Goal: Complete application form

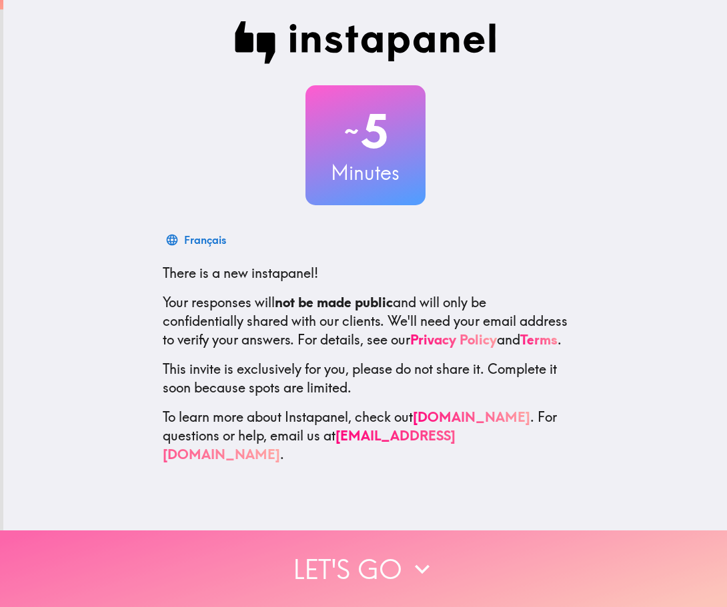
click at [414, 555] on icon "button" at bounding box center [421, 569] width 29 height 29
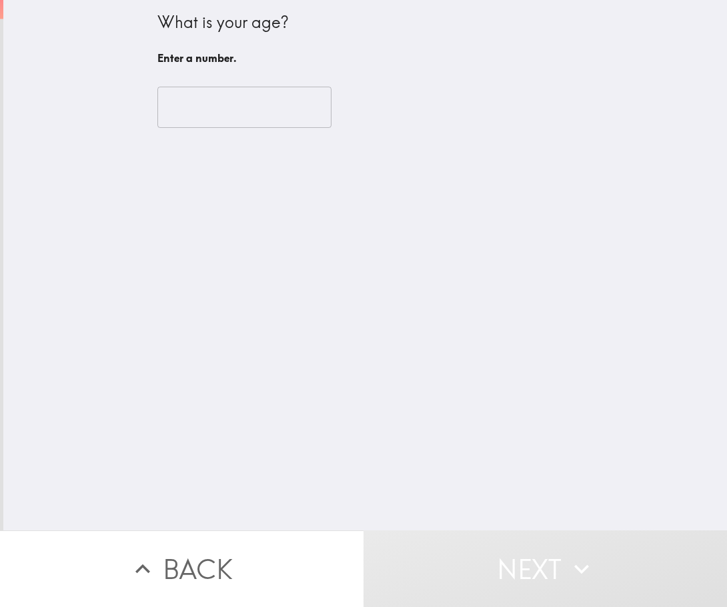
click at [214, 113] on input "number" at bounding box center [244, 107] width 174 height 41
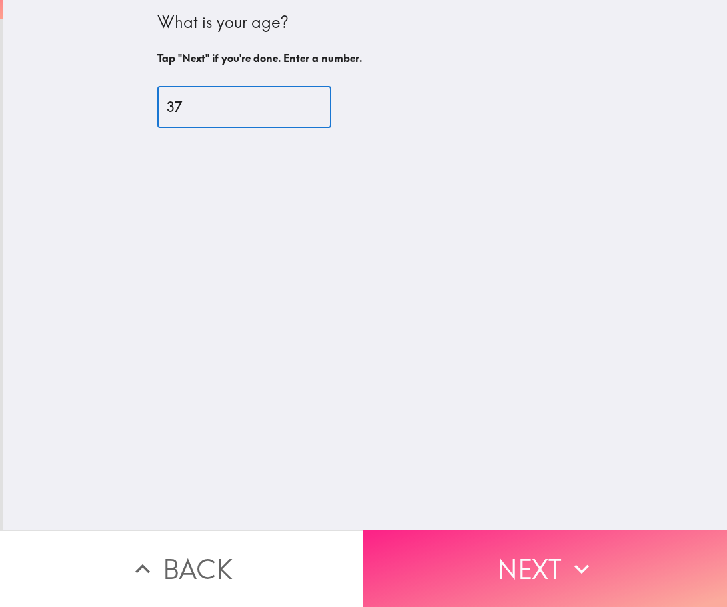
type input "37"
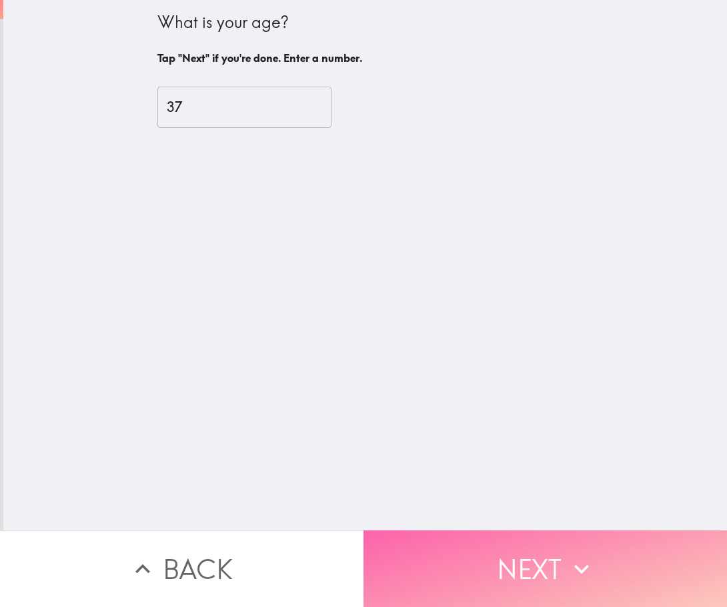
click at [483, 539] on button "Next" at bounding box center [544, 569] width 363 height 77
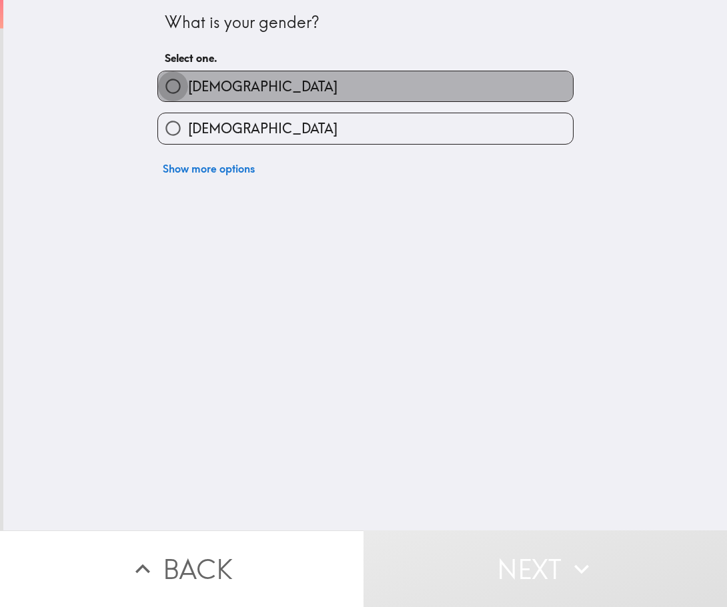
click at [161, 88] on input "[DEMOGRAPHIC_DATA]" at bounding box center [173, 86] width 30 height 30
radio input "true"
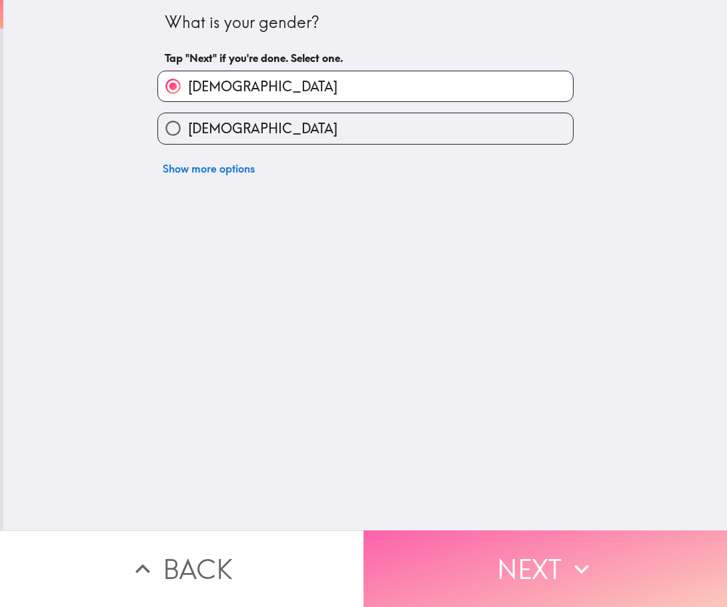
click at [481, 554] on button "Next" at bounding box center [544, 569] width 363 height 77
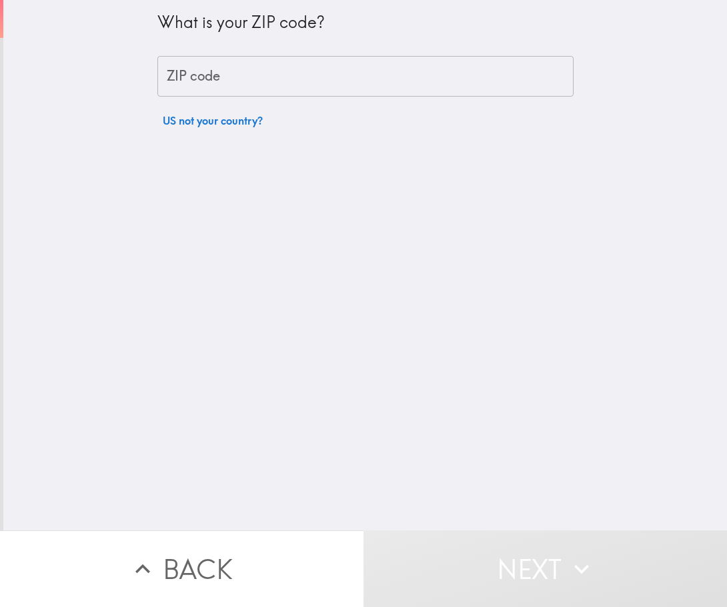
click at [229, 85] on input "ZIP code" at bounding box center [365, 76] width 416 height 41
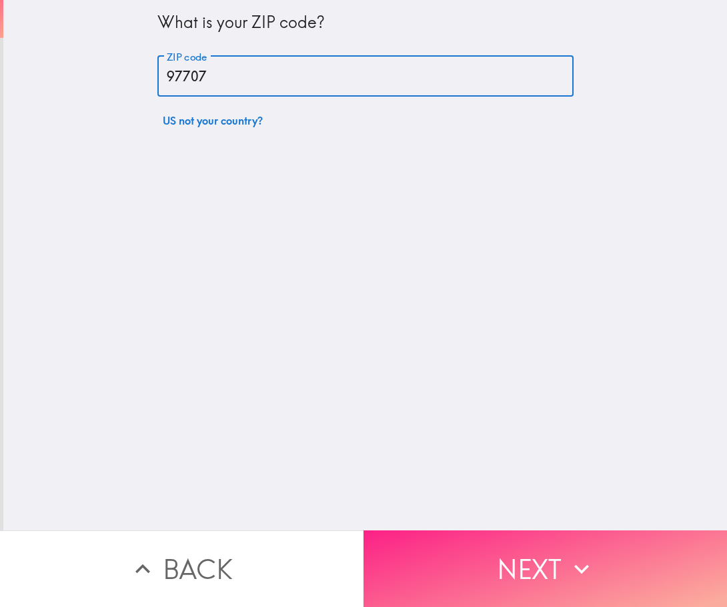
type input "97707"
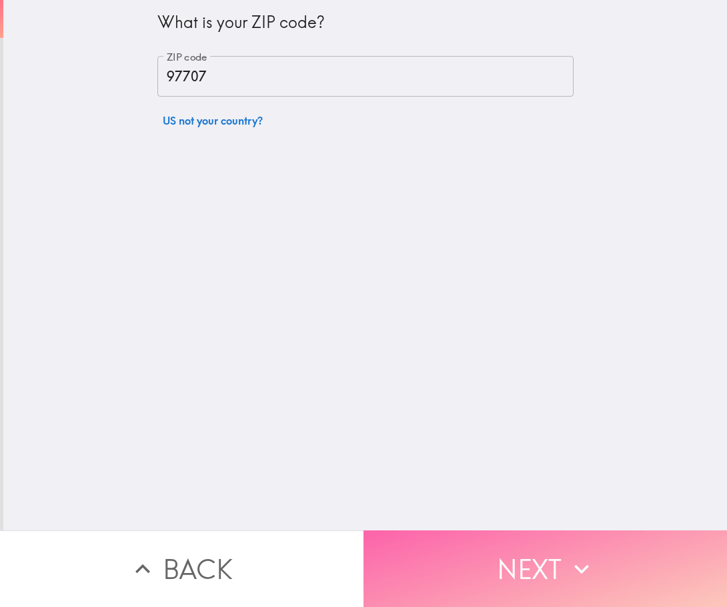
click at [441, 537] on button "Next" at bounding box center [544, 569] width 363 height 77
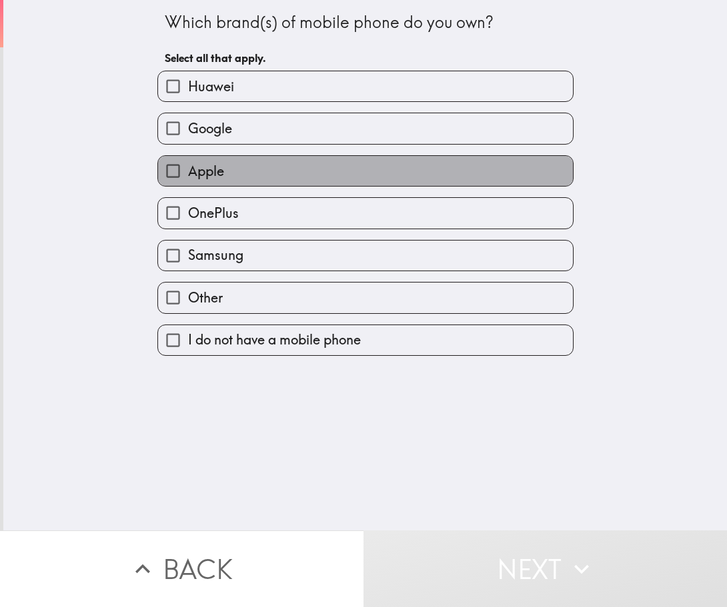
click at [225, 156] on label "Apple" at bounding box center [365, 171] width 415 height 30
click at [188, 156] on input "Apple" at bounding box center [173, 171] width 30 height 30
checkbox input "true"
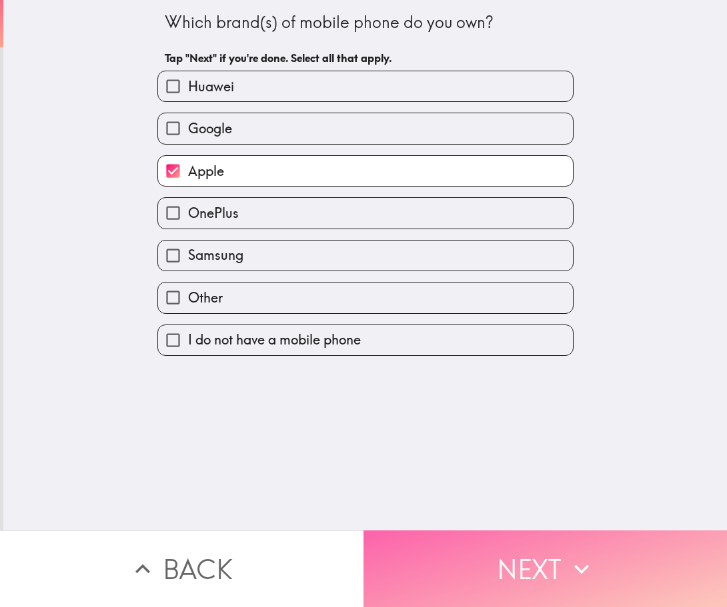
click at [567, 566] on icon "button" at bounding box center [581, 569] width 29 height 29
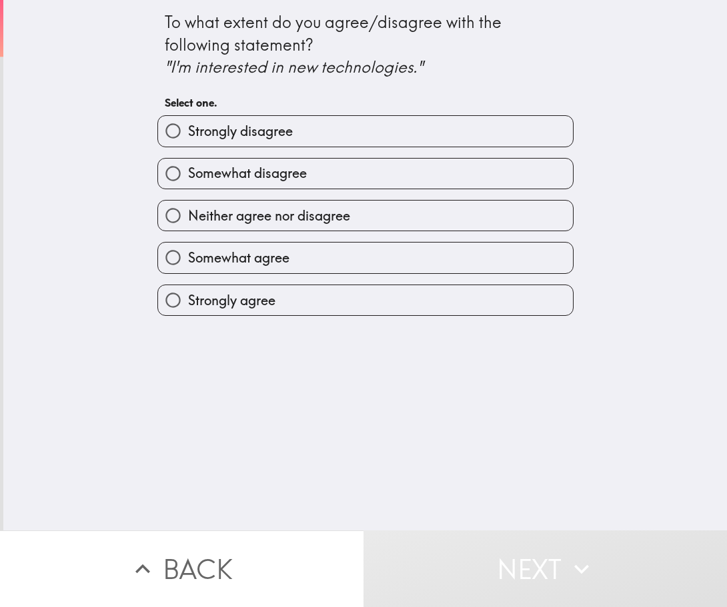
click at [266, 174] on span "Somewhat disagree" at bounding box center [247, 173] width 119 height 19
click at [188, 174] on input "Somewhat disagree" at bounding box center [173, 174] width 30 height 30
radio input "true"
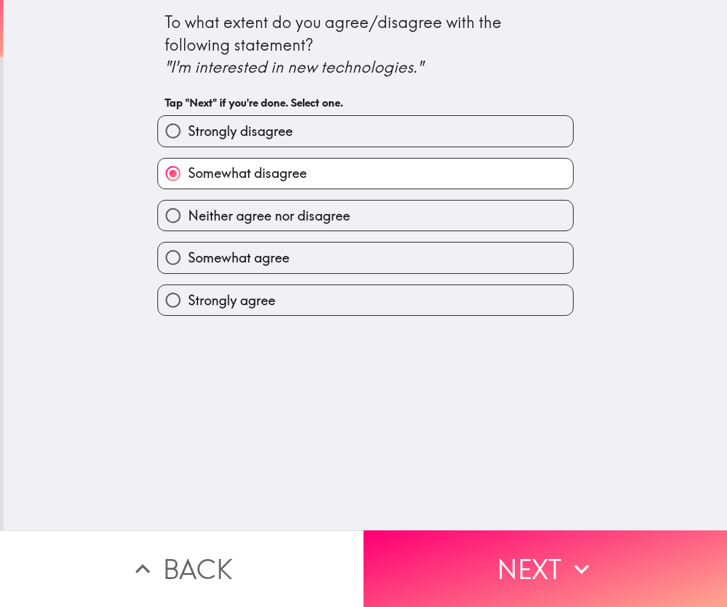
click at [245, 263] on span "Somewhat agree" at bounding box center [238, 258] width 101 height 19
click at [188, 263] on input "Somewhat agree" at bounding box center [173, 258] width 30 height 30
radio input "true"
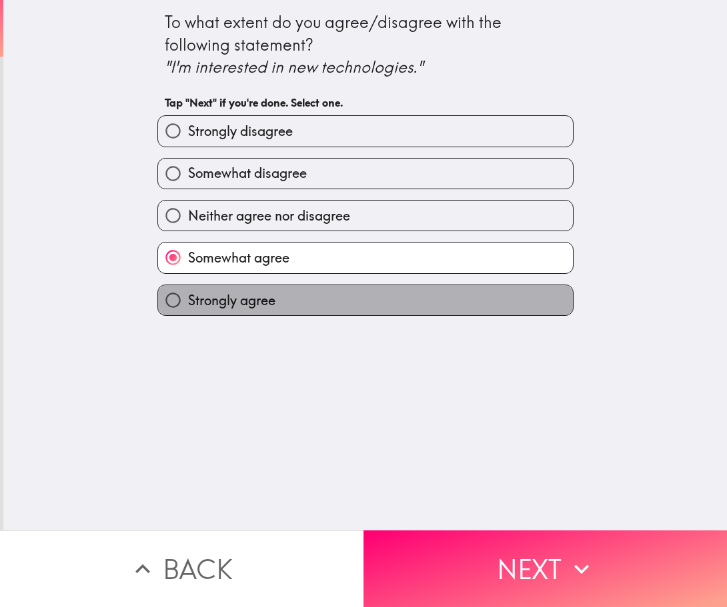
click at [237, 294] on span "Strongly agree" at bounding box center [231, 300] width 87 height 19
click at [188, 294] on input "Strongly agree" at bounding box center [173, 300] width 30 height 30
radio input "true"
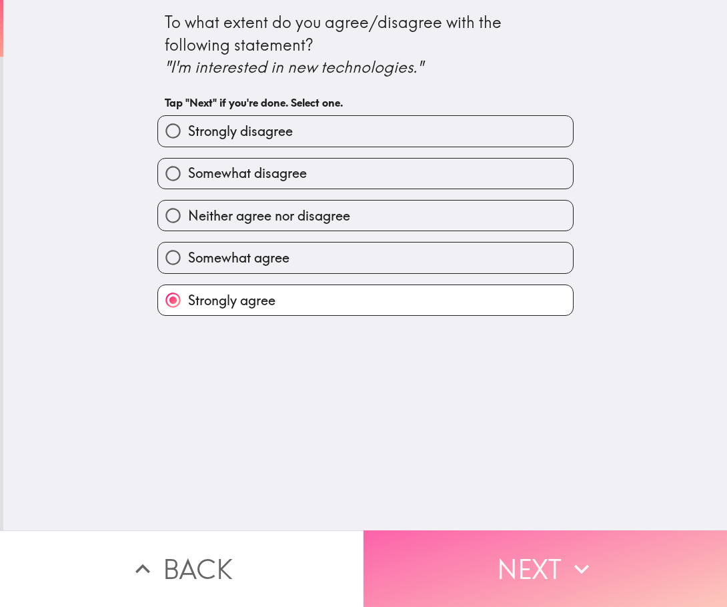
click at [531, 557] on button "Next" at bounding box center [544, 569] width 363 height 77
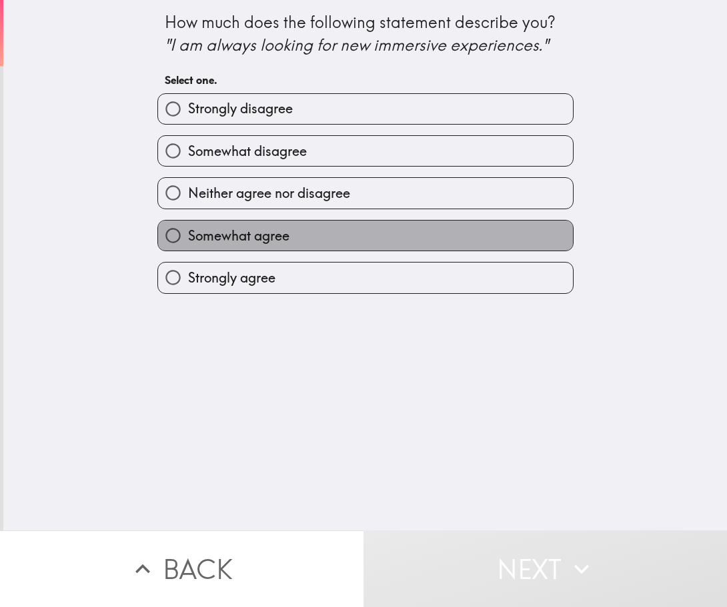
click at [220, 246] on label "Somewhat agree" at bounding box center [365, 236] width 415 height 30
click at [188, 246] on input "Somewhat agree" at bounding box center [173, 236] width 30 height 30
radio input "true"
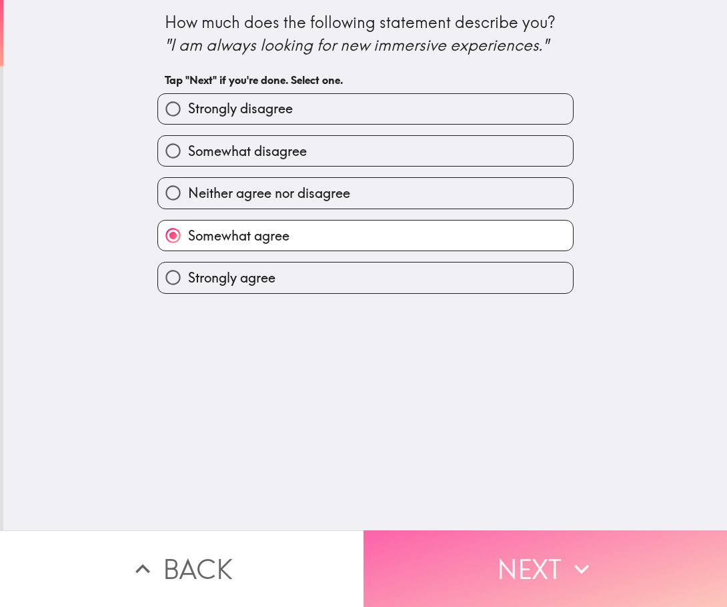
click at [559, 586] on button "Next" at bounding box center [544, 569] width 363 height 77
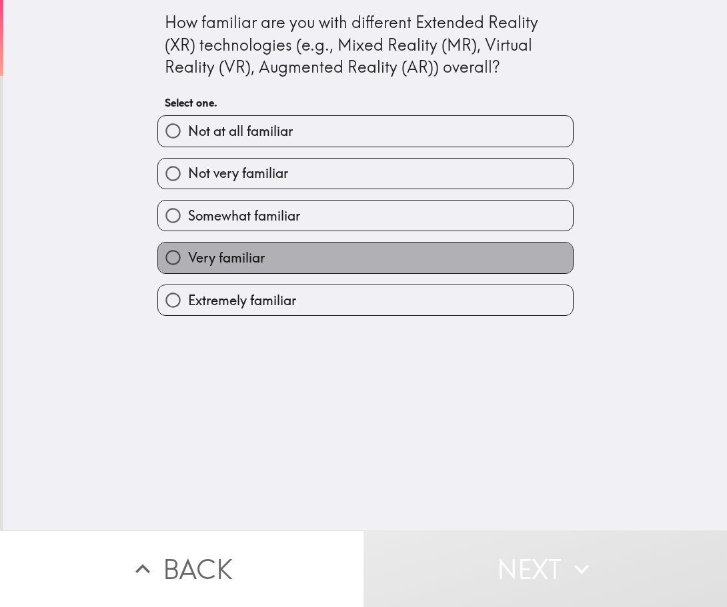
click at [277, 256] on label "Very familiar" at bounding box center [365, 258] width 415 height 30
click at [188, 256] on input "Very familiar" at bounding box center [173, 258] width 30 height 30
radio input "true"
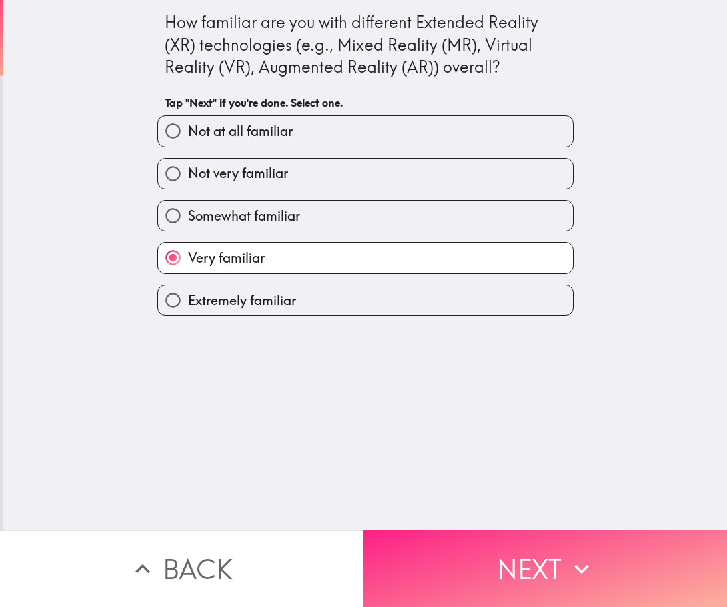
click at [560, 573] on button "Next" at bounding box center [544, 569] width 363 height 77
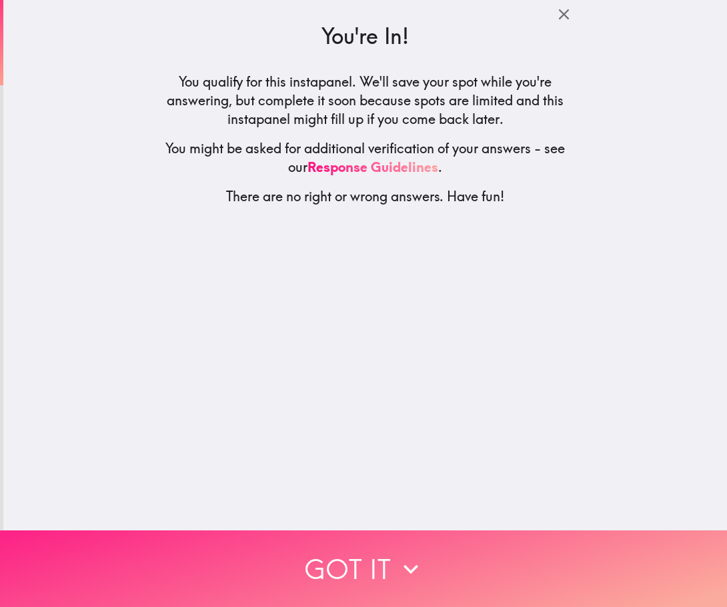
click at [354, 531] on button "Got it" at bounding box center [363, 569] width 727 height 77
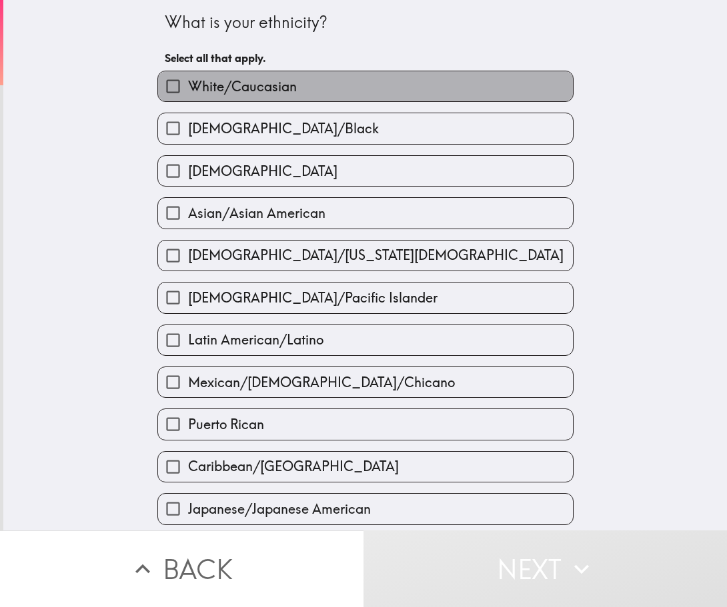
click at [248, 95] on label "White/Caucasian" at bounding box center [365, 86] width 415 height 30
click at [188, 95] on input "White/Caucasian" at bounding box center [173, 86] width 30 height 30
checkbox input "true"
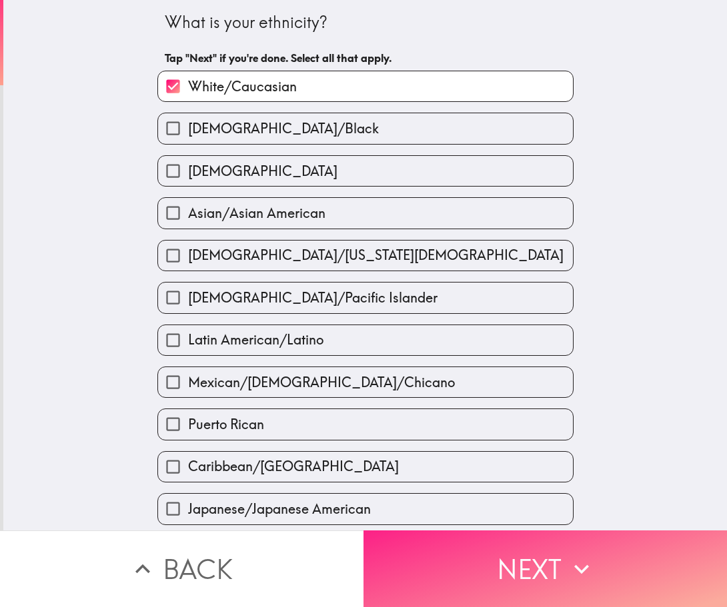
click at [489, 561] on button "Next" at bounding box center [544, 569] width 363 height 77
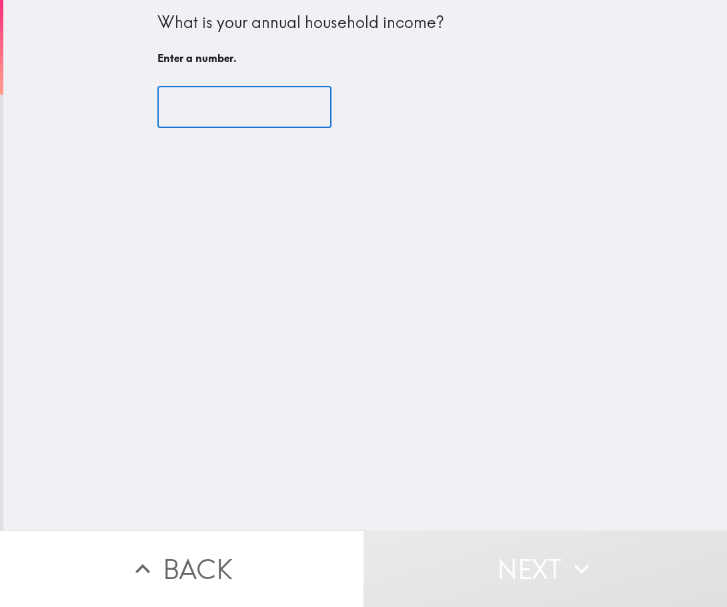
click at [253, 115] on input "number" at bounding box center [244, 107] width 174 height 41
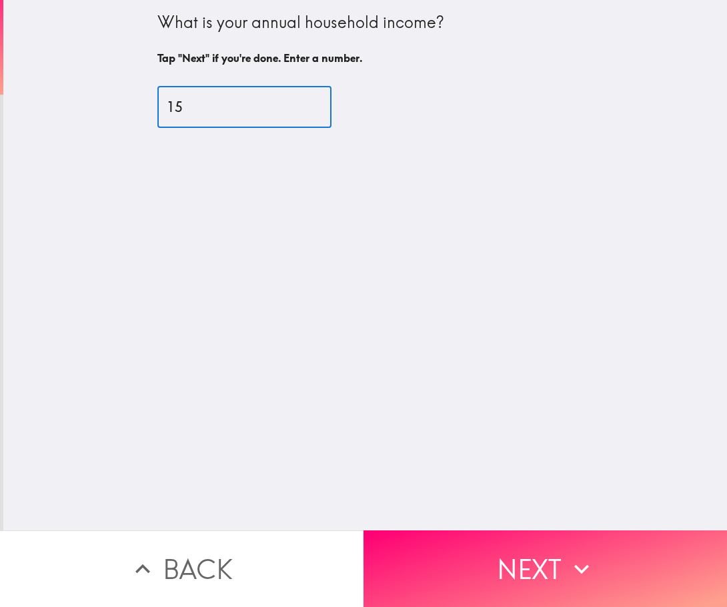
type input "1"
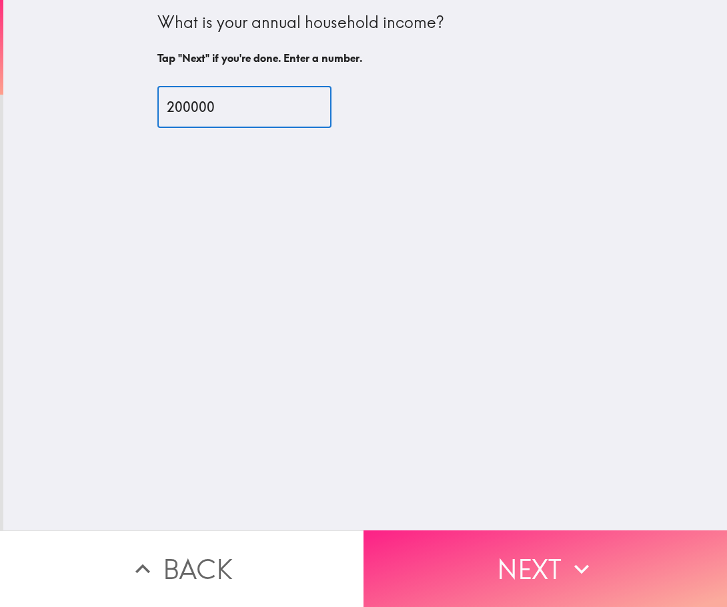
type input "200000"
click at [411, 539] on button "Next" at bounding box center [544, 569] width 363 height 77
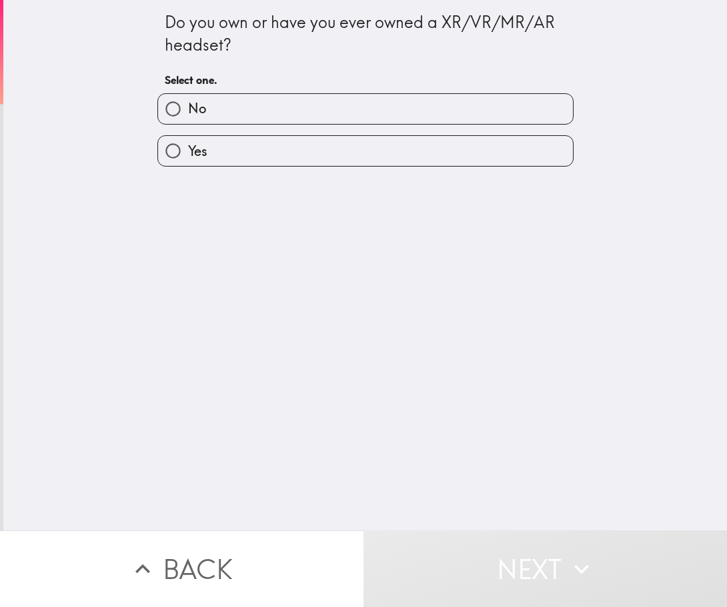
click at [261, 113] on label "No" at bounding box center [365, 109] width 415 height 30
click at [188, 113] on input "No" at bounding box center [173, 109] width 30 height 30
radio input "true"
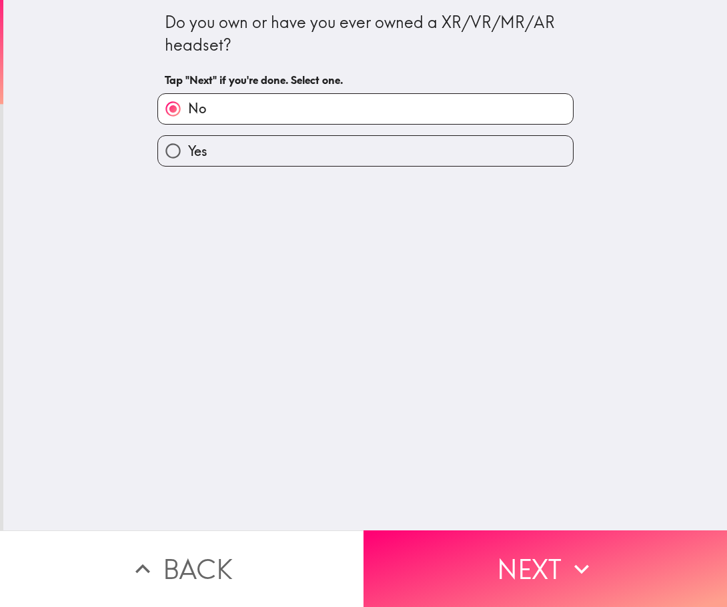
click at [253, 137] on label "Yes" at bounding box center [365, 151] width 415 height 30
click at [188, 137] on input "Yes" at bounding box center [173, 151] width 30 height 30
radio input "true"
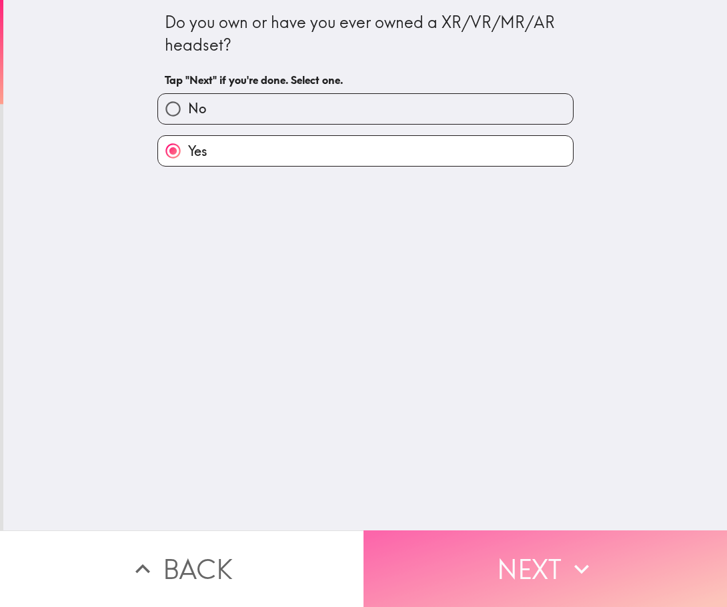
click at [476, 553] on button "Next" at bounding box center [544, 569] width 363 height 77
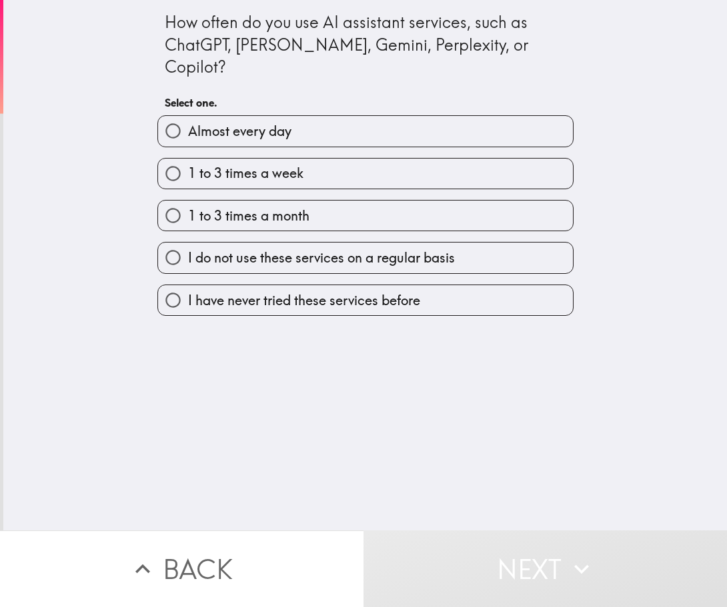
click at [274, 164] on span "1 to 3 times a week" at bounding box center [245, 173] width 115 height 19
click at [188, 159] on input "1 to 3 times a week" at bounding box center [173, 174] width 30 height 30
radio input "true"
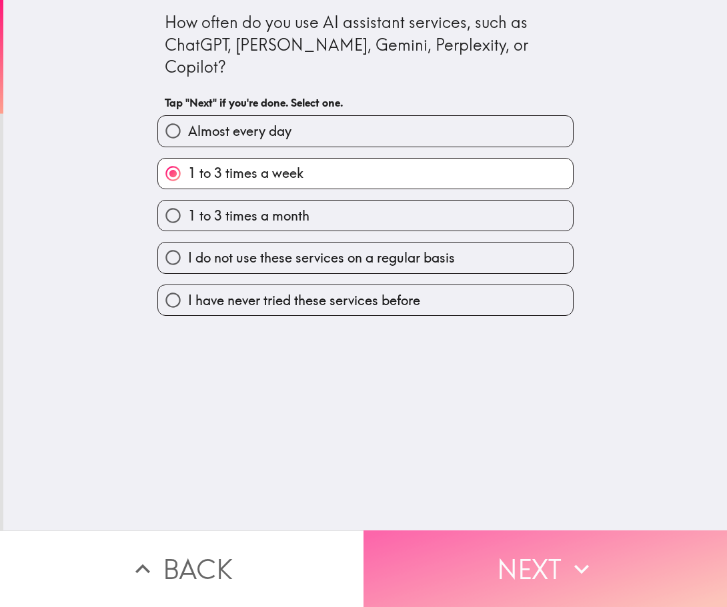
click at [448, 561] on button "Next" at bounding box center [544, 569] width 363 height 77
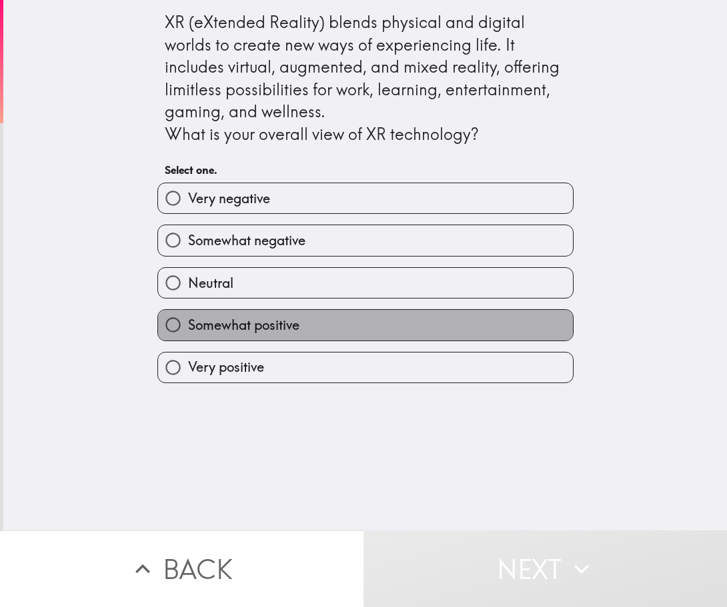
click at [237, 330] on span "Somewhat positive" at bounding box center [243, 325] width 111 height 19
click at [188, 330] on input "Somewhat positive" at bounding box center [173, 325] width 30 height 30
radio input "true"
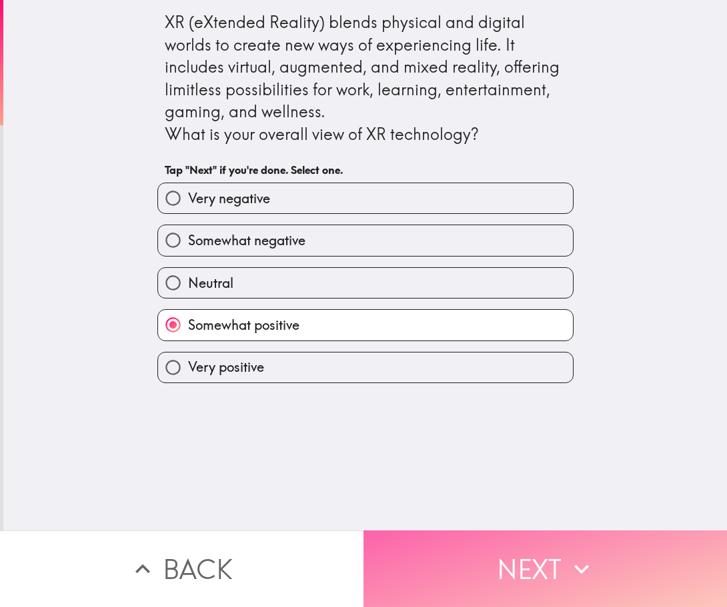
click at [513, 569] on button "Next" at bounding box center [544, 569] width 363 height 77
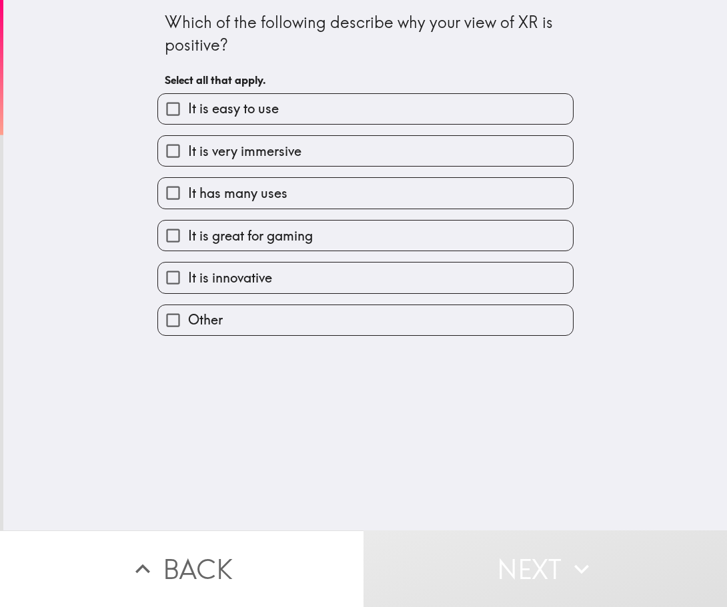
click at [251, 112] on span "It is easy to use" at bounding box center [233, 108] width 91 height 19
click at [188, 112] on input "It is easy to use" at bounding box center [173, 109] width 30 height 30
checkbox input "true"
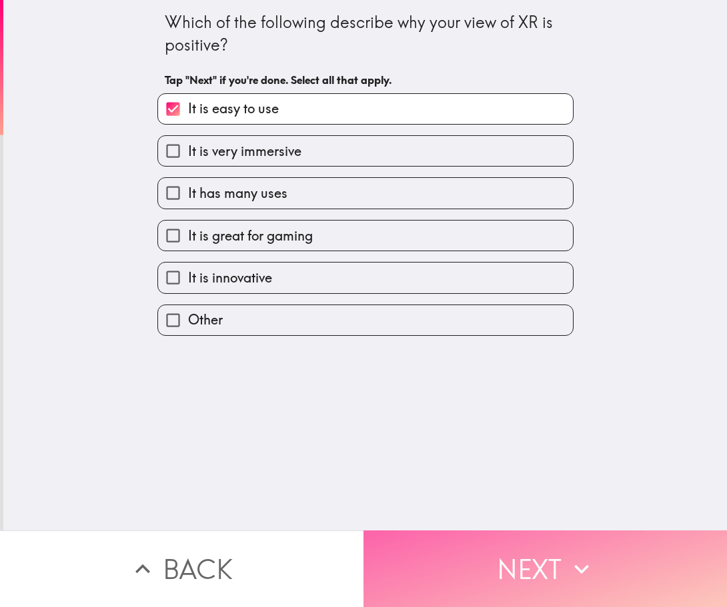
click at [586, 575] on button "Next" at bounding box center [544, 569] width 363 height 77
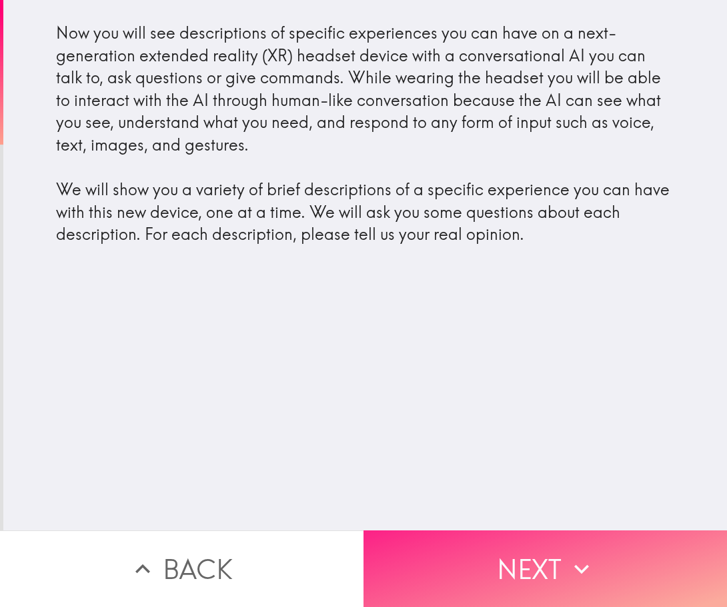
click at [559, 563] on button "Next" at bounding box center [544, 569] width 363 height 77
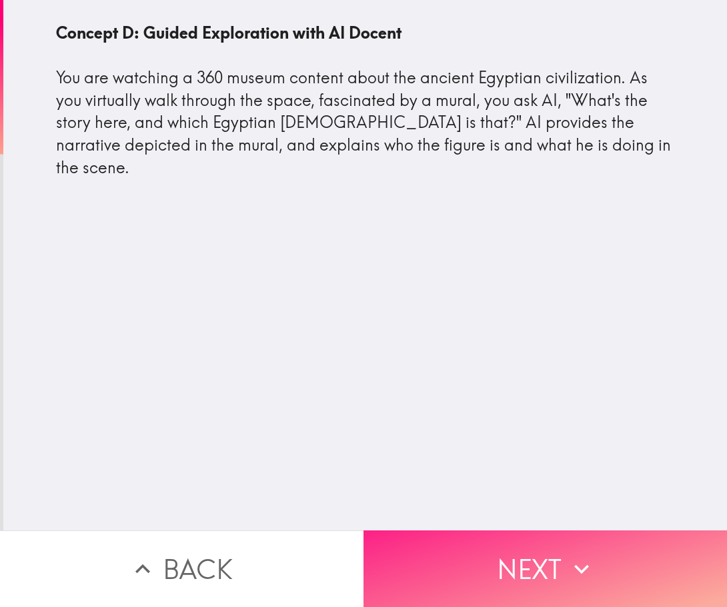
click at [469, 575] on button "Next" at bounding box center [544, 569] width 363 height 77
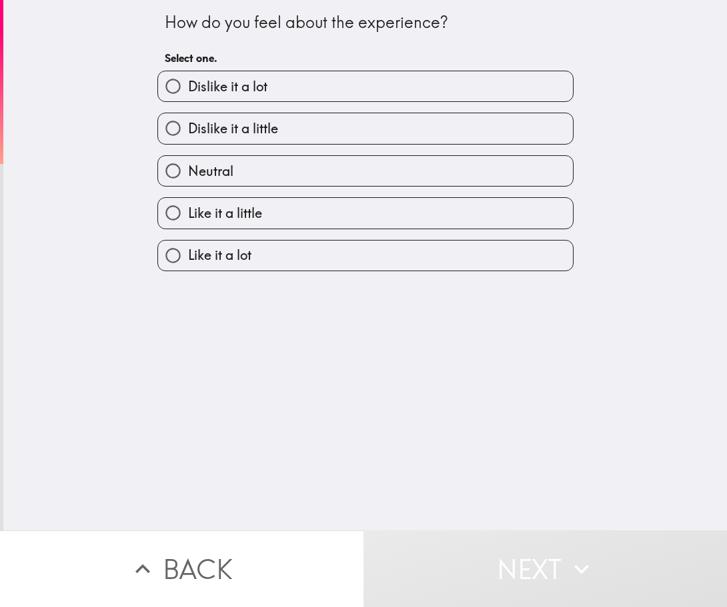
click at [233, 214] on span "Like it a little" at bounding box center [225, 213] width 74 height 19
click at [188, 214] on input "Like it a little" at bounding box center [173, 213] width 30 height 30
radio input "true"
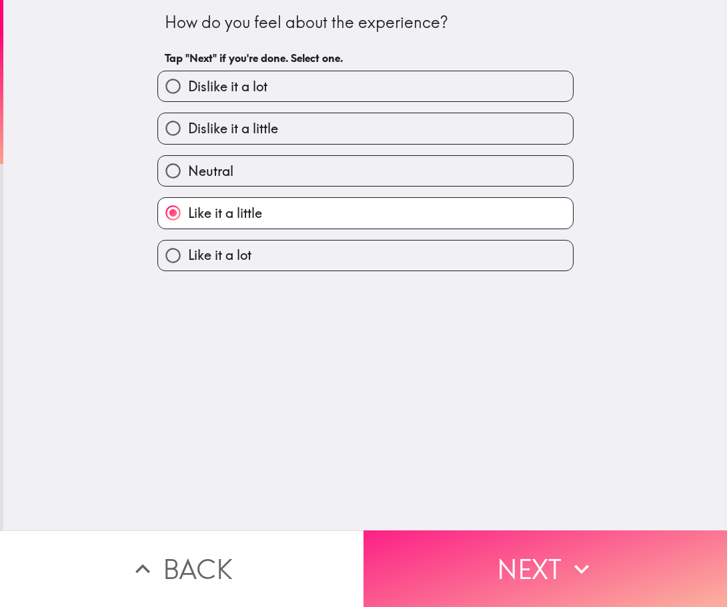
click at [500, 550] on button "Next" at bounding box center [544, 569] width 363 height 77
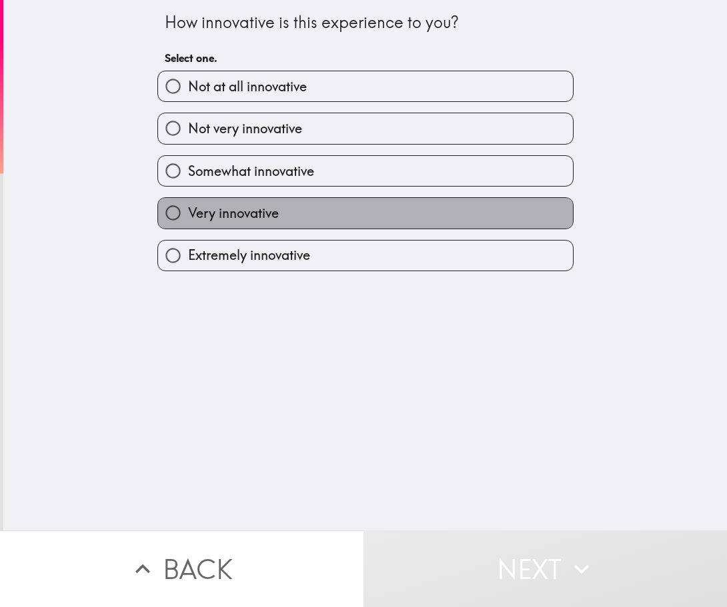
click at [276, 214] on label "Very innovative" at bounding box center [365, 213] width 415 height 30
click at [188, 214] on input "Very innovative" at bounding box center [173, 213] width 30 height 30
radio input "true"
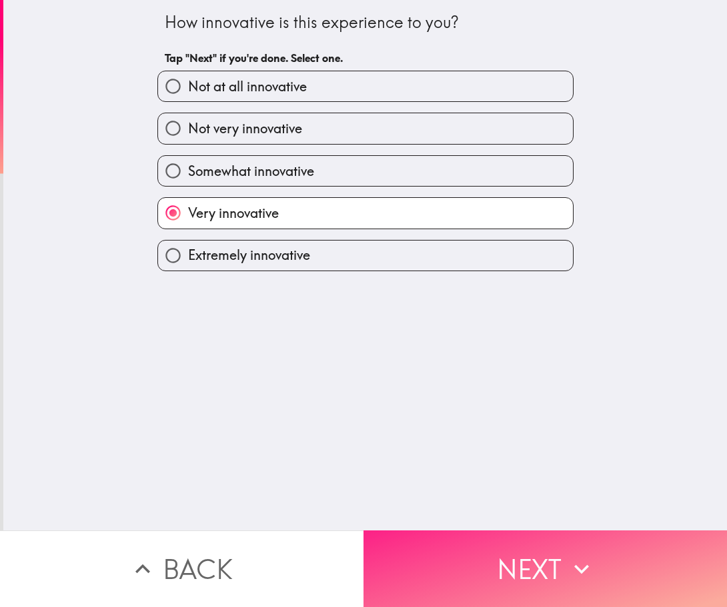
click at [617, 569] on button "Next" at bounding box center [544, 569] width 363 height 77
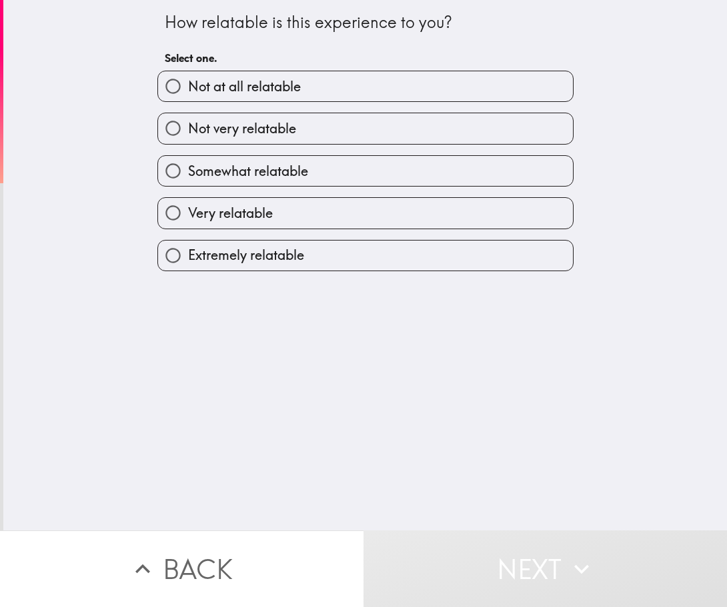
click at [252, 219] on span "Very relatable" at bounding box center [230, 213] width 85 height 19
click at [188, 219] on input "Very relatable" at bounding box center [173, 213] width 30 height 30
radio input "true"
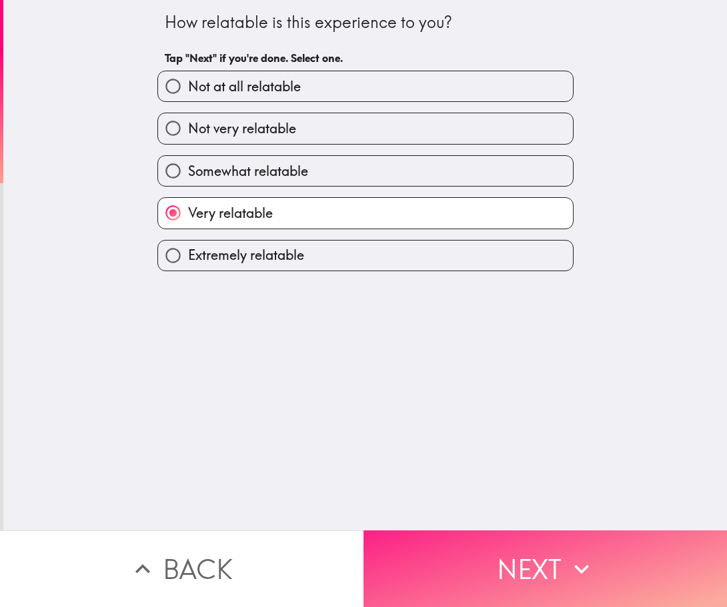
click at [513, 545] on button "Next" at bounding box center [544, 569] width 363 height 77
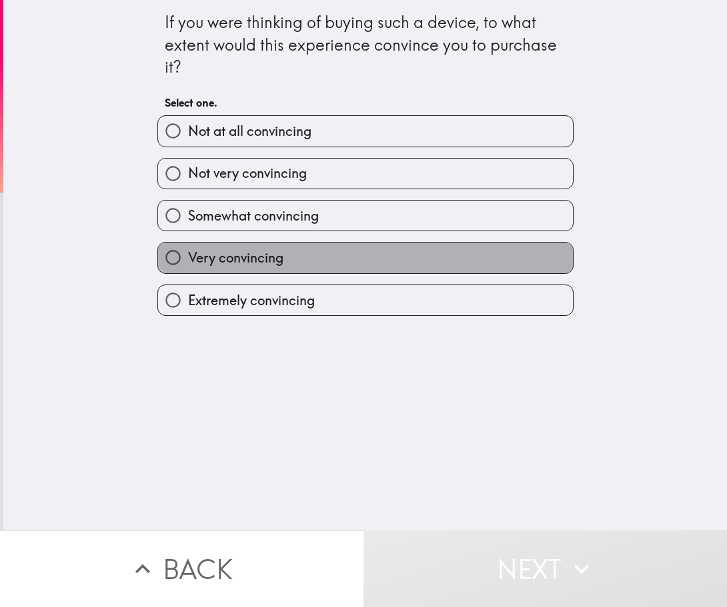
click at [217, 256] on span "Very convincing" at bounding box center [235, 258] width 95 height 19
click at [188, 256] on input "Very convincing" at bounding box center [173, 258] width 30 height 30
radio input "true"
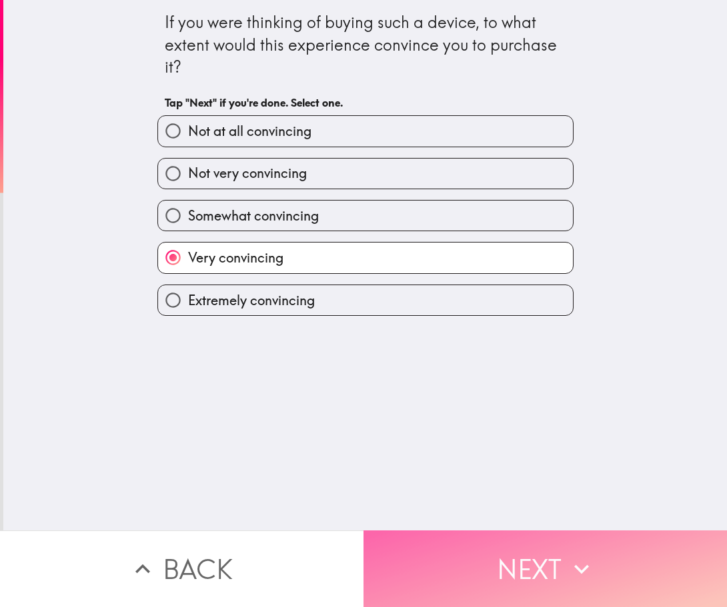
click at [505, 562] on button "Next" at bounding box center [544, 569] width 363 height 77
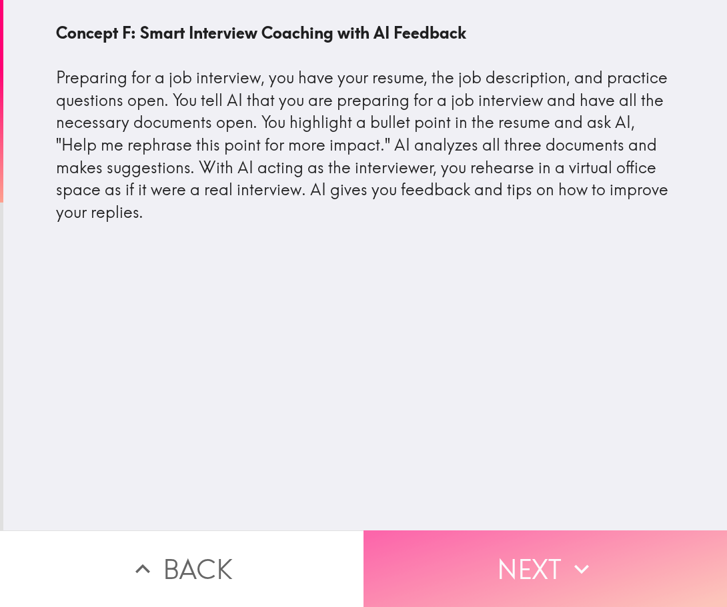
click at [552, 570] on button "Next" at bounding box center [544, 569] width 363 height 77
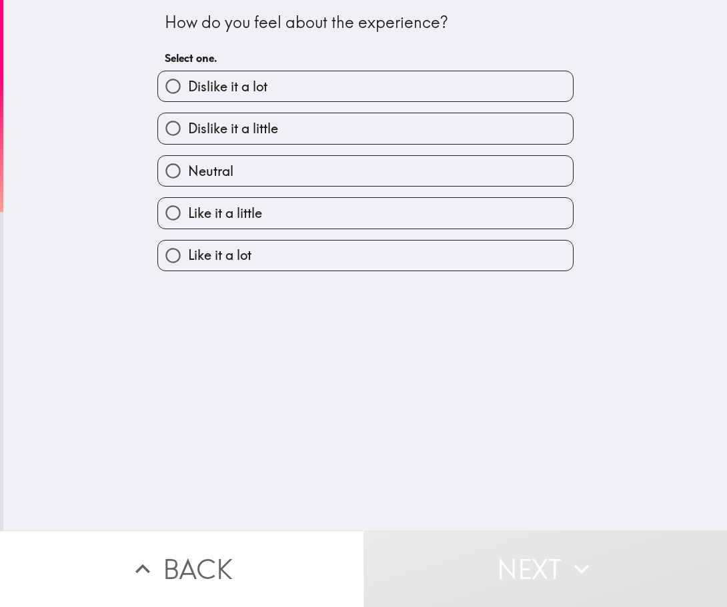
click at [288, 213] on label "Like it a little" at bounding box center [365, 213] width 415 height 30
click at [188, 213] on input "Like it a little" at bounding box center [173, 213] width 30 height 30
radio input "true"
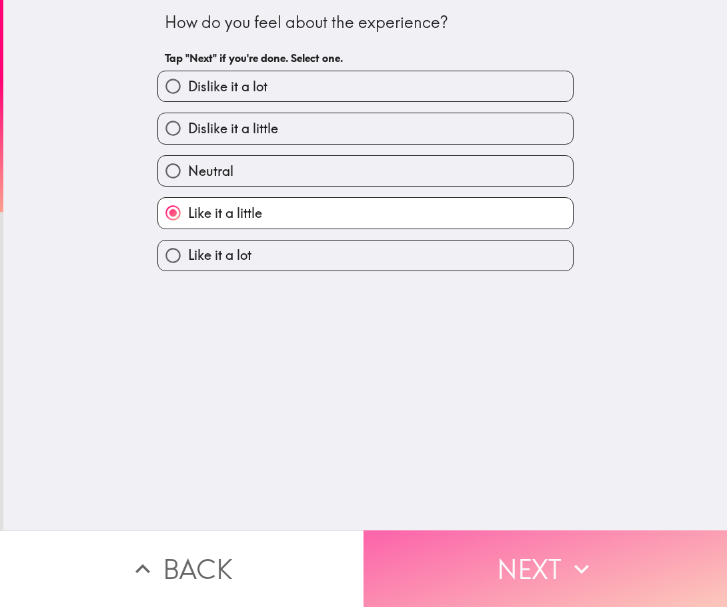
click at [447, 542] on button "Next" at bounding box center [544, 569] width 363 height 77
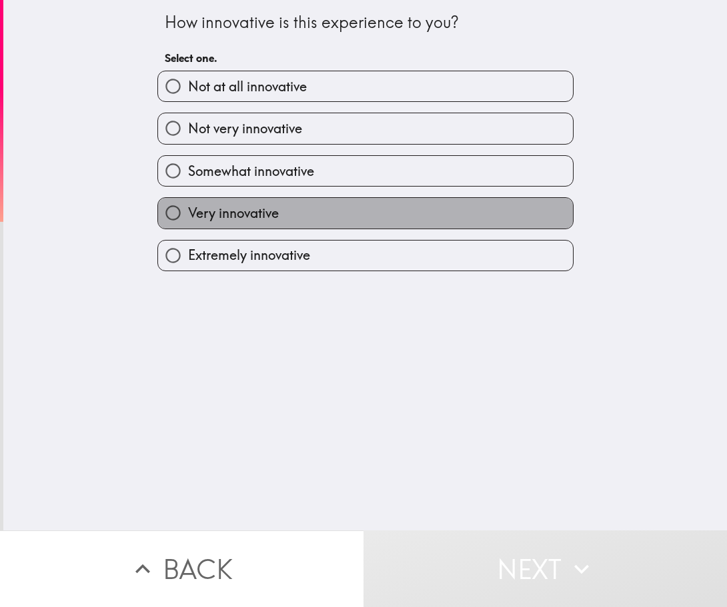
click at [260, 209] on span "Very innovative" at bounding box center [233, 213] width 91 height 19
click at [188, 209] on input "Very innovative" at bounding box center [173, 213] width 30 height 30
radio input "true"
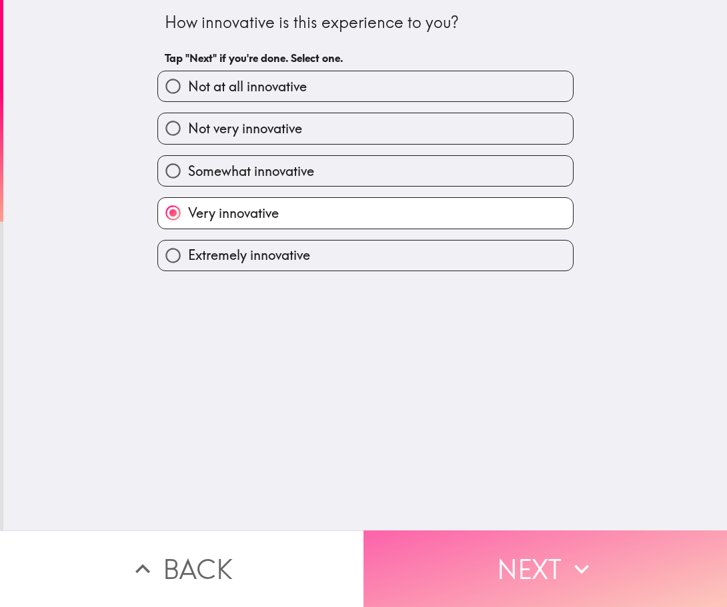
click at [547, 546] on button "Next" at bounding box center [544, 569] width 363 height 77
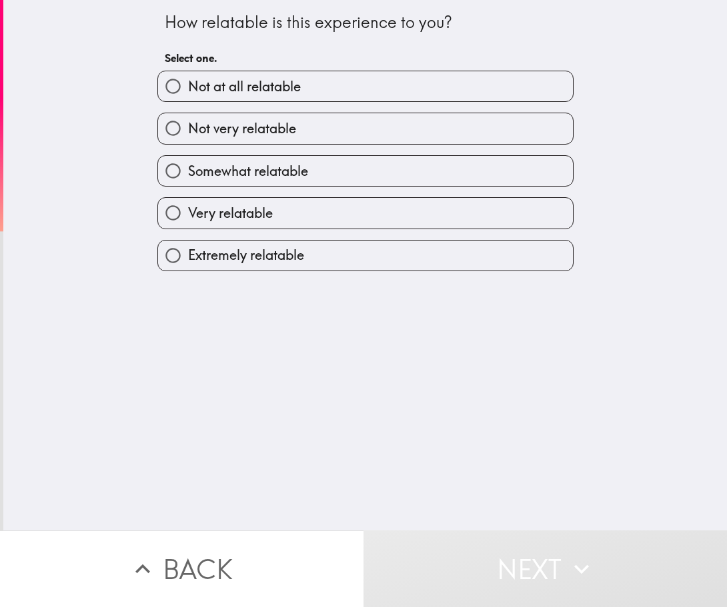
click at [291, 204] on label "Very relatable" at bounding box center [365, 213] width 415 height 30
click at [188, 204] on input "Very relatable" at bounding box center [173, 213] width 30 height 30
radio input "true"
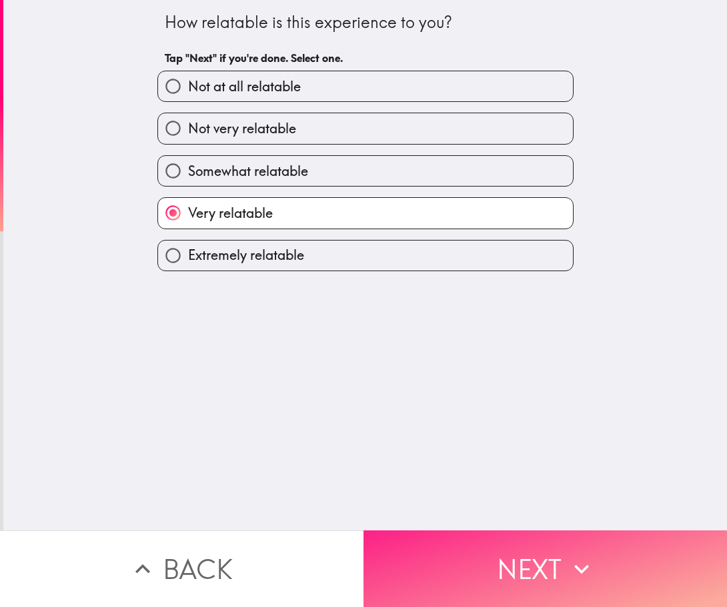
click at [574, 555] on icon "button" at bounding box center [581, 569] width 29 height 29
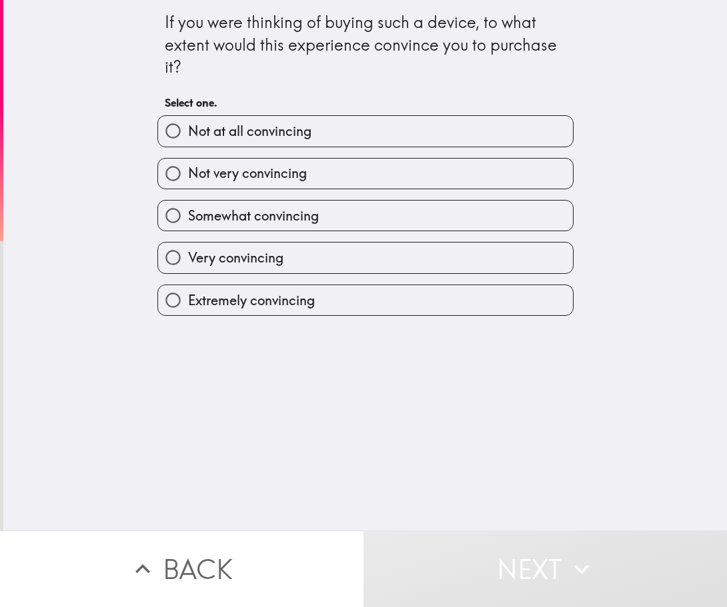
click at [259, 245] on label "Very convincing" at bounding box center [365, 258] width 415 height 30
click at [188, 245] on input "Very convincing" at bounding box center [173, 258] width 30 height 30
radio input "true"
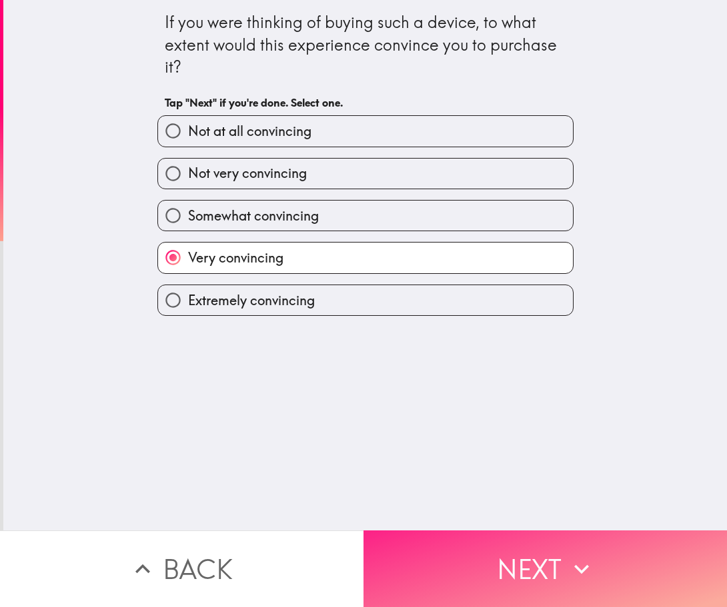
click at [521, 573] on button "Next" at bounding box center [544, 569] width 363 height 77
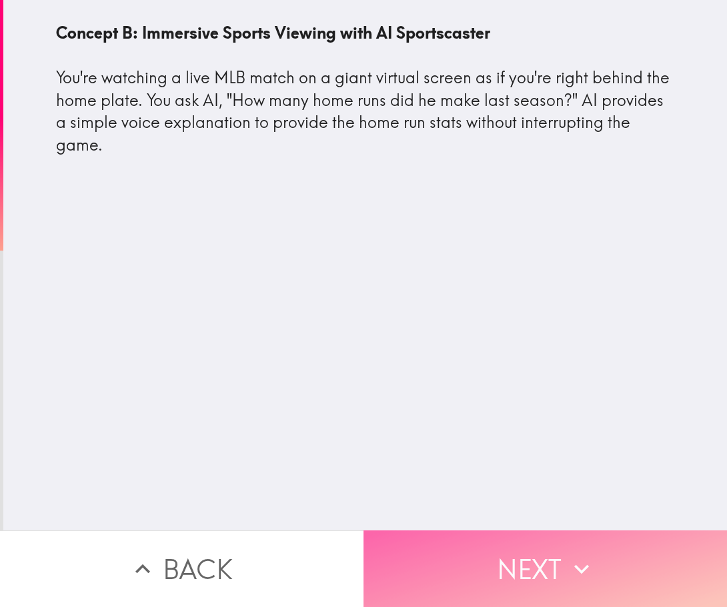
click at [495, 551] on button "Next" at bounding box center [544, 569] width 363 height 77
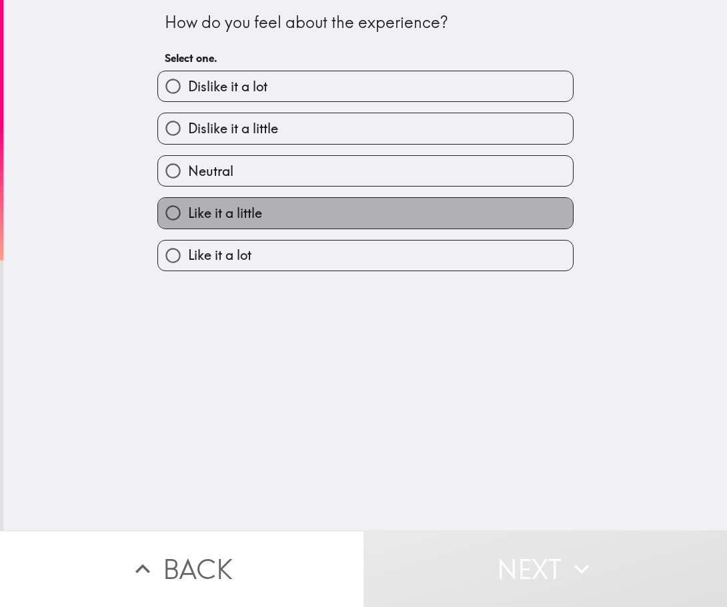
click at [246, 219] on span "Like it a little" at bounding box center [225, 213] width 74 height 19
click at [188, 219] on input "Like it a little" at bounding box center [173, 213] width 30 height 30
radio input "true"
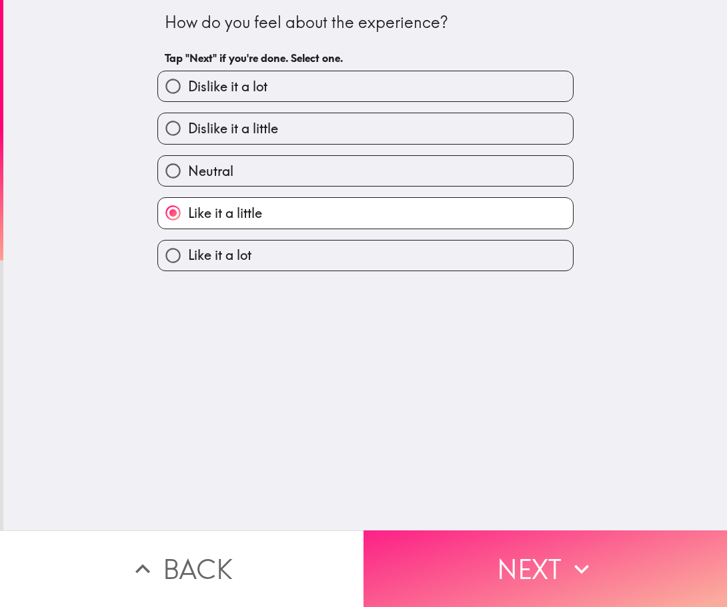
click at [505, 541] on button "Next" at bounding box center [544, 569] width 363 height 77
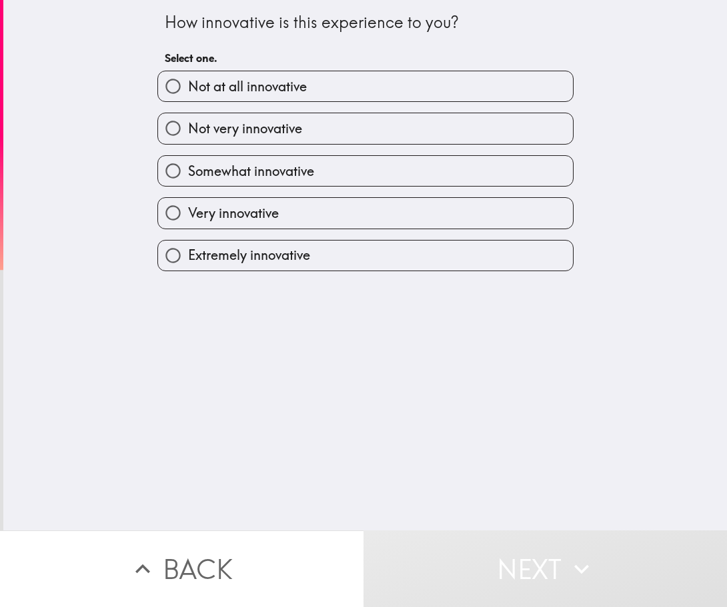
click at [277, 219] on label "Very innovative" at bounding box center [365, 213] width 415 height 30
click at [188, 219] on input "Very innovative" at bounding box center [173, 213] width 30 height 30
radio input "true"
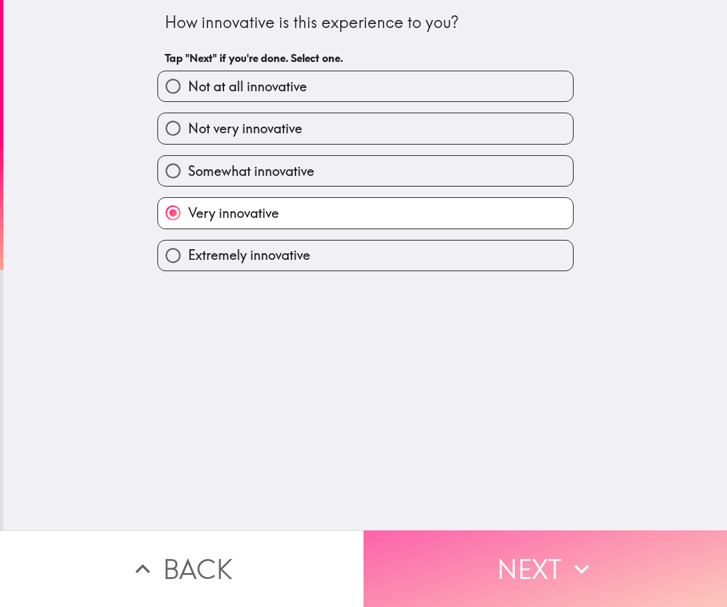
click at [516, 536] on button "Next" at bounding box center [544, 569] width 363 height 77
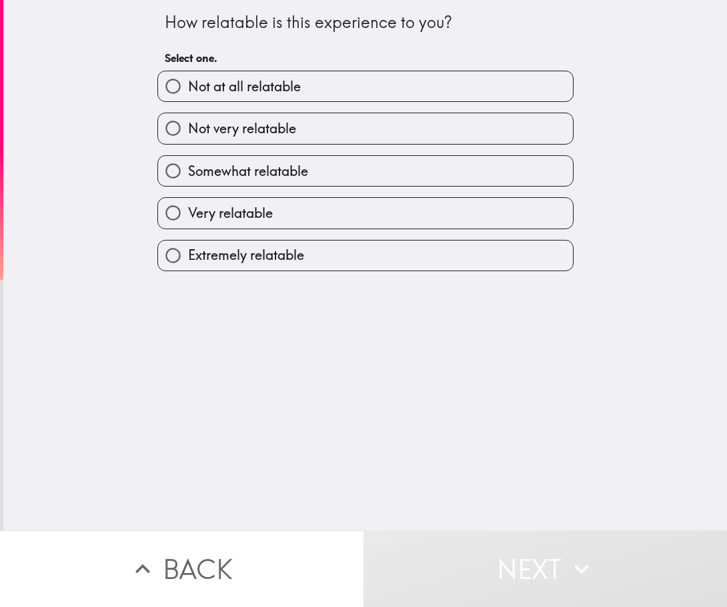
click at [251, 207] on span "Very relatable" at bounding box center [230, 213] width 85 height 19
click at [188, 207] on input "Very relatable" at bounding box center [173, 213] width 30 height 30
radio input "true"
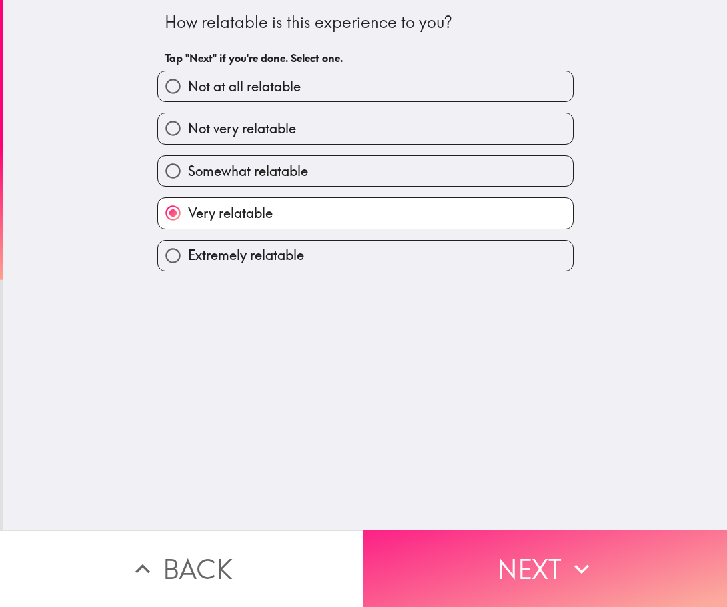
click at [619, 591] on button "Next" at bounding box center [544, 569] width 363 height 77
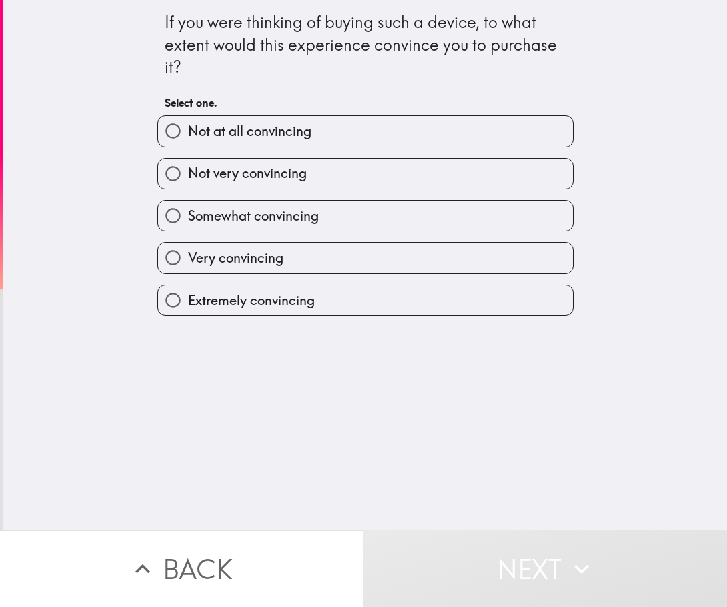
click at [229, 241] on div "Very convincing" at bounding box center [360, 252] width 427 height 42
click at [237, 258] on span "Very convincing" at bounding box center [235, 258] width 95 height 19
click at [188, 258] on input "Very convincing" at bounding box center [173, 258] width 30 height 30
radio input "true"
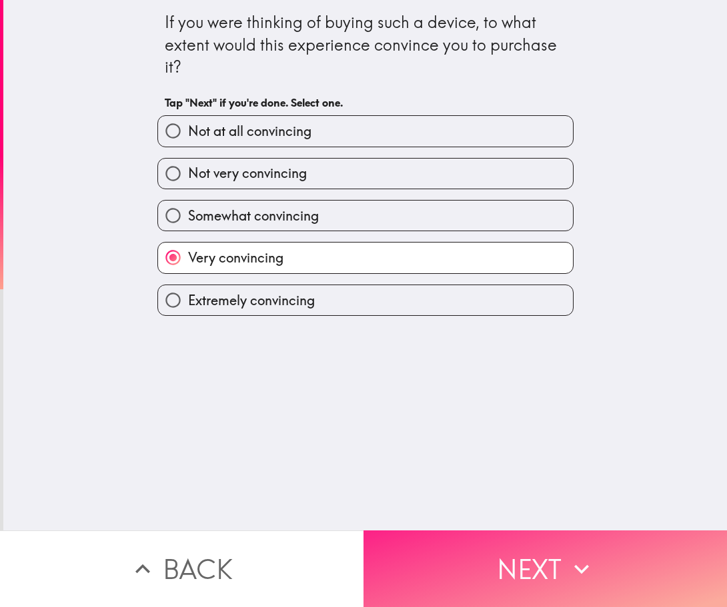
click at [520, 547] on button "Next" at bounding box center [544, 569] width 363 height 77
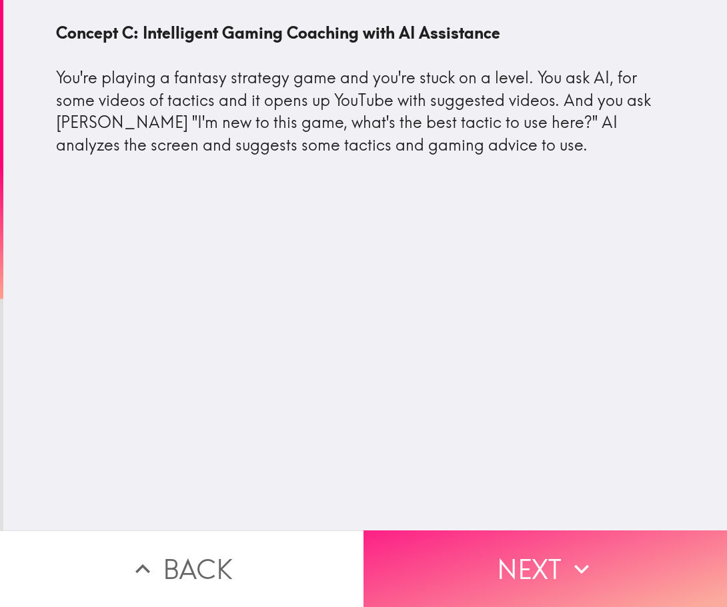
click at [565, 531] on button "Next" at bounding box center [544, 569] width 363 height 77
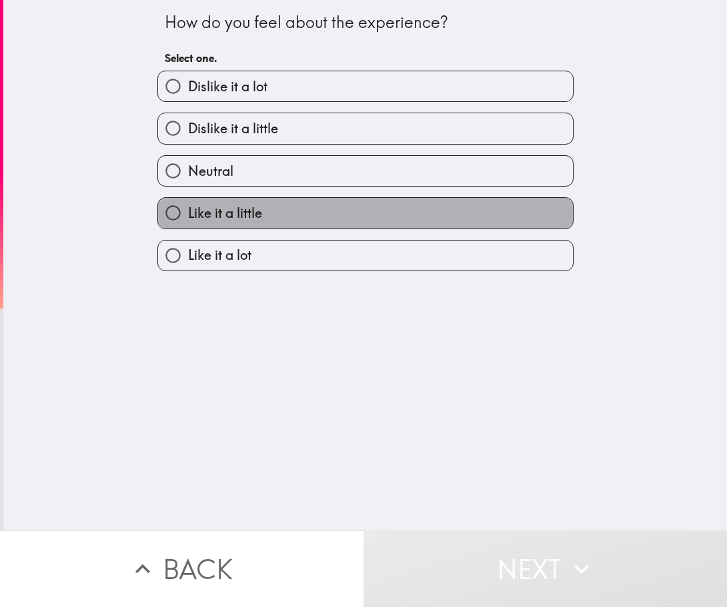
click at [239, 209] on span "Like it a little" at bounding box center [225, 213] width 74 height 19
click at [188, 209] on input "Like it a little" at bounding box center [173, 213] width 30 height 30
radio input "true"
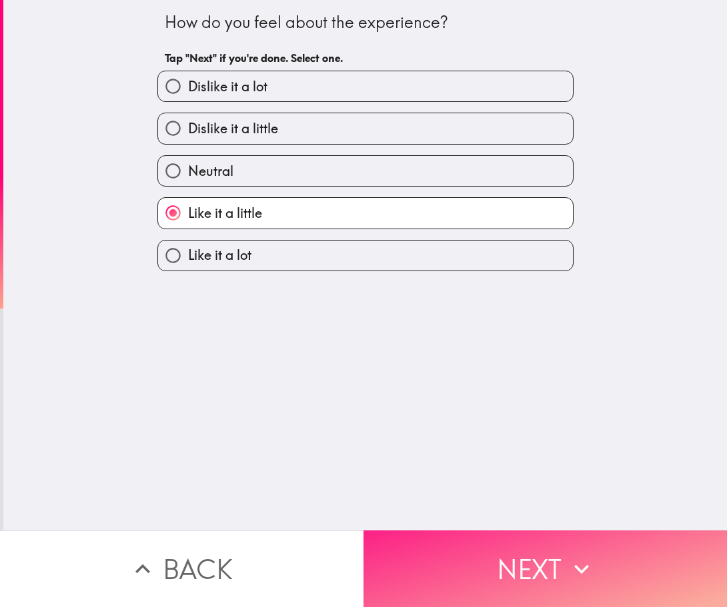
click at [442, 557] on button "Next" at bounding box center [544, 569] width 363 height 77
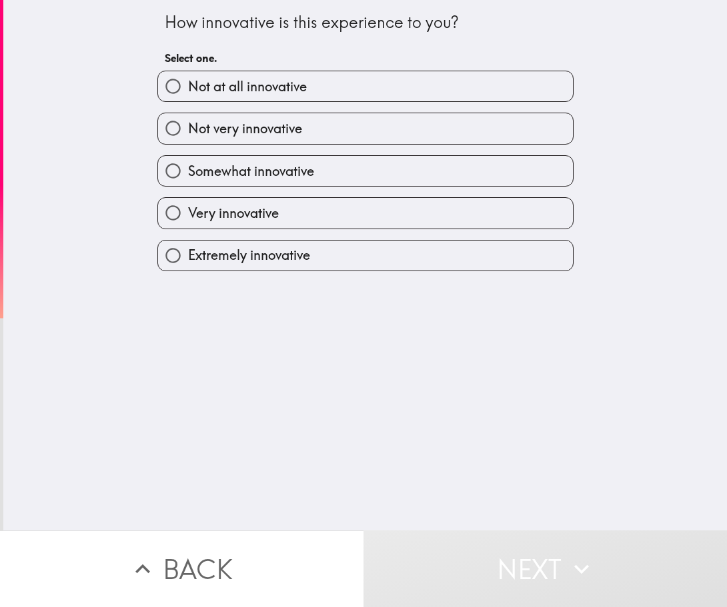
click at [176, 255] on input "Extremely innovative" at bounding box center [173, 256] width 30 height 30
radio input "true"
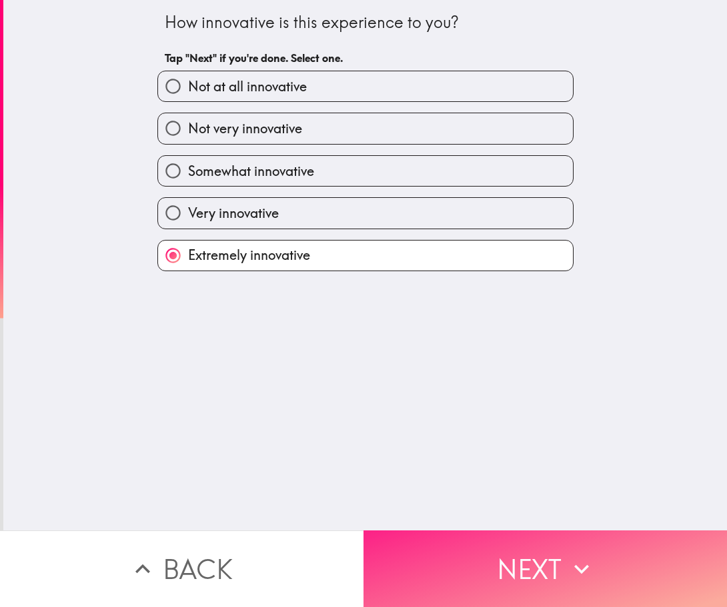
click at [445, 561] on button "Next" at bounding box center [544, 569] width 363 height 77
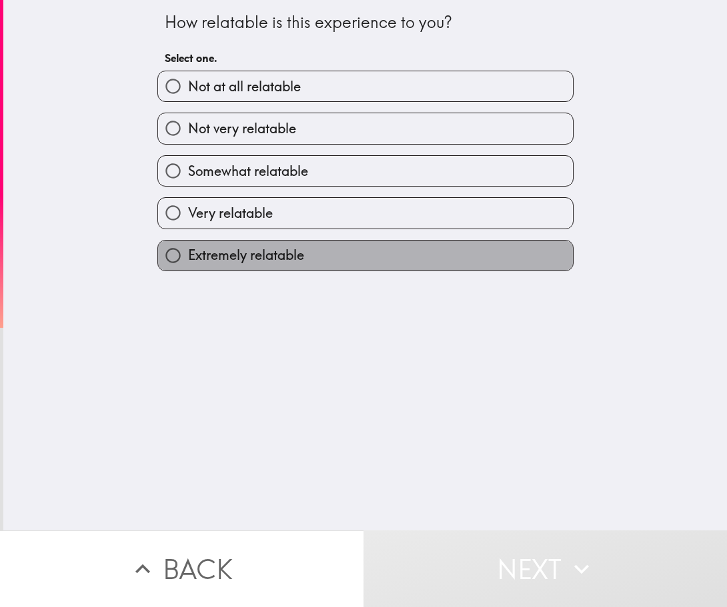
click at [227, 251] on span "Extremely relatable" at bounding box center [246, 255] width 116 height 19
click at [188, 251] on input "Extremely relatable" at bounding box center [173, 256] width 30 height 30
radio input "true"
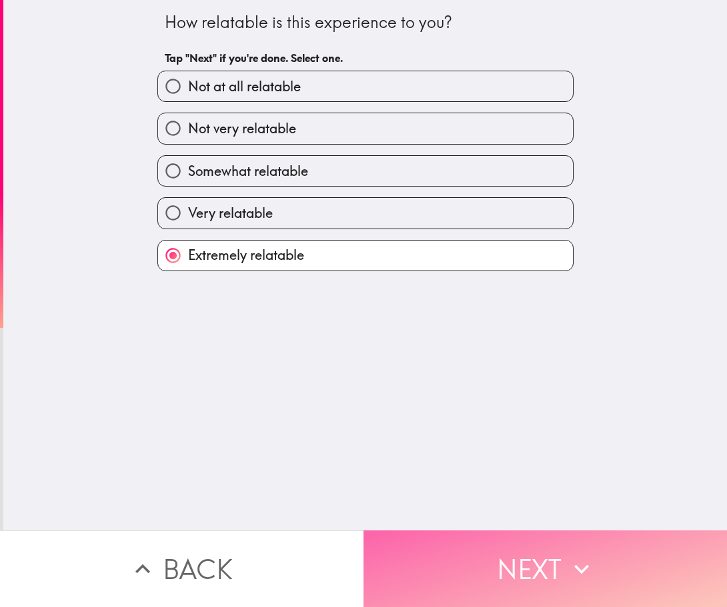
click at [558, 538] on button "Next" at bounding box center [544, 569] width 363 height 77
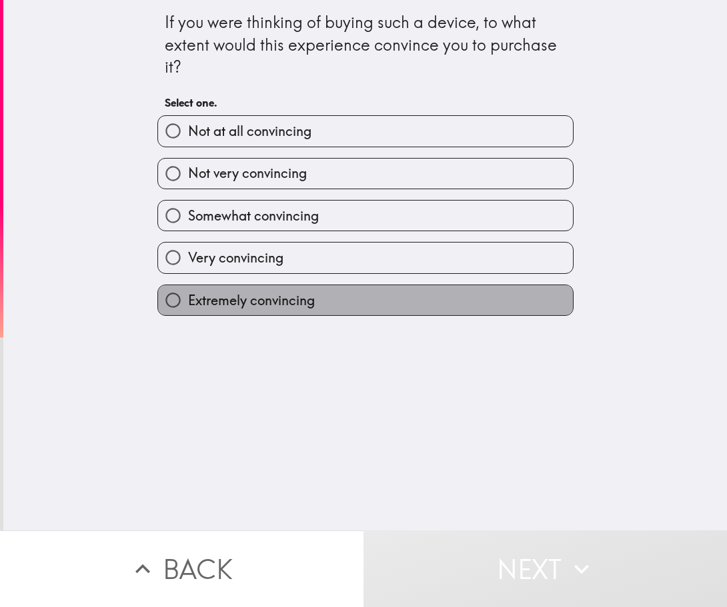
click at [188, 295] on span "Extremely convincing" at bounding box center [251, 300] width 127 height 19
click at [187, 295] on input "Extremely convincing" at bounding box center [173, 300] width 30 height 30
radio input "true"
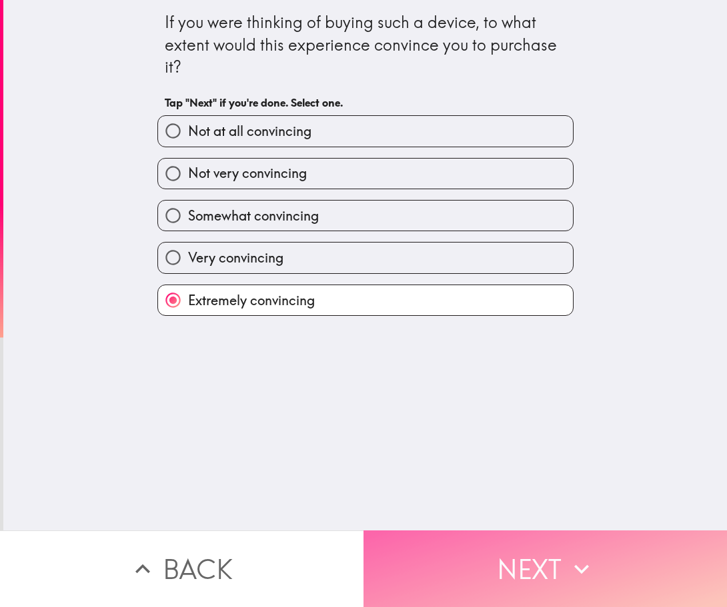
click at [587, 580] on button "Next" at bounding box center [544, 569] width 363 height 77
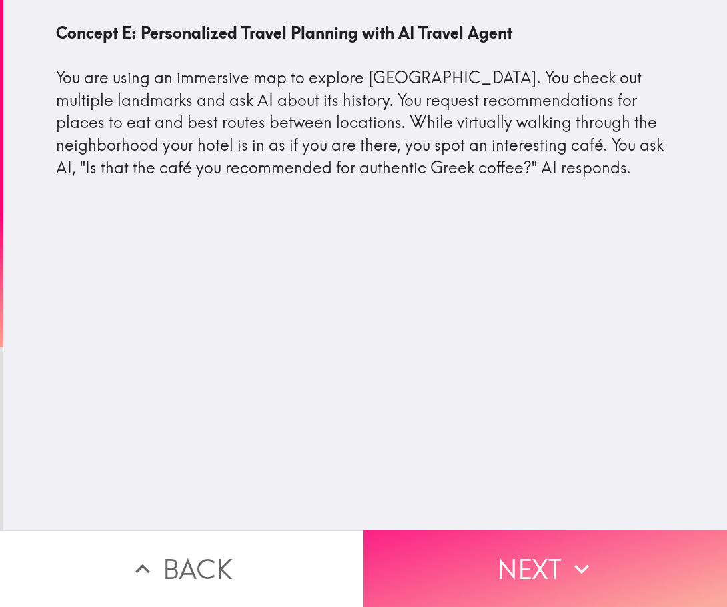
click at [476, 547] on button "Next" at bounding box center [544, 569] width 363 height 77
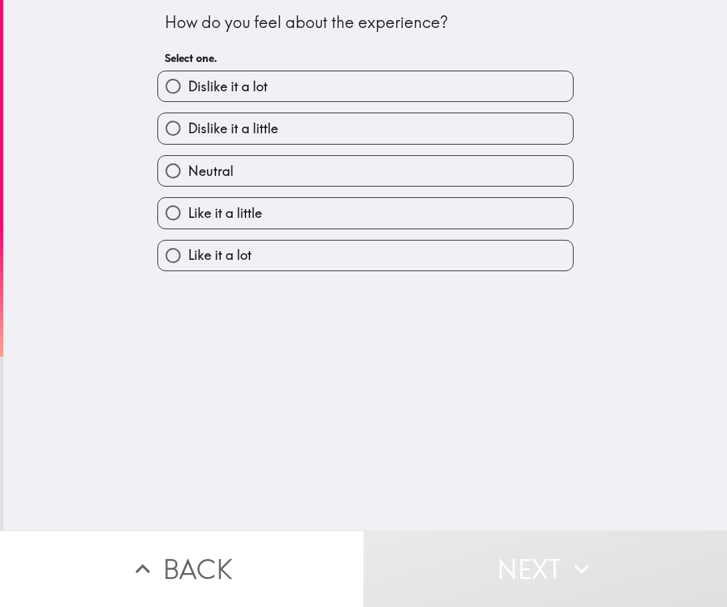
click at [228, 251] on span "Like it a lot" at bounding box center [219, 255] width 63 height 19
click at [188, 251] on input "Like it a lot" at bounding box center [173, 256] width 30 height 30
radio input "true"
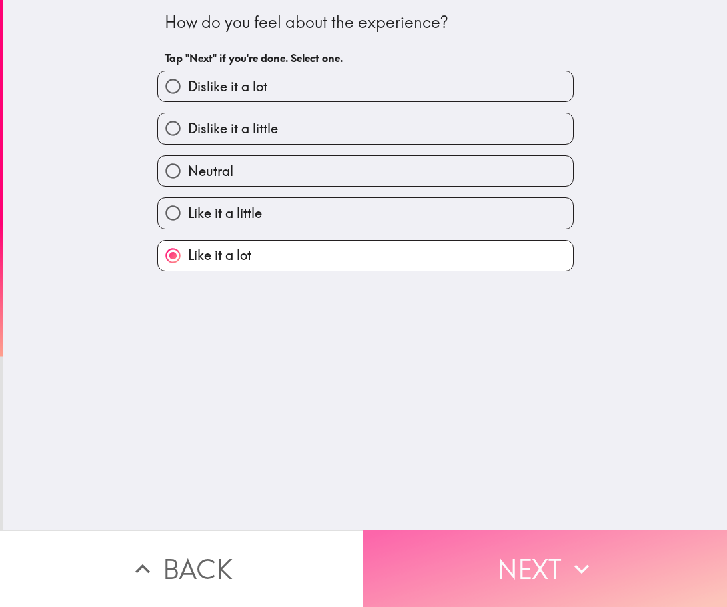
click at [527, 535] on button "Next" at bounding box center [544, 569] width 363 height 77
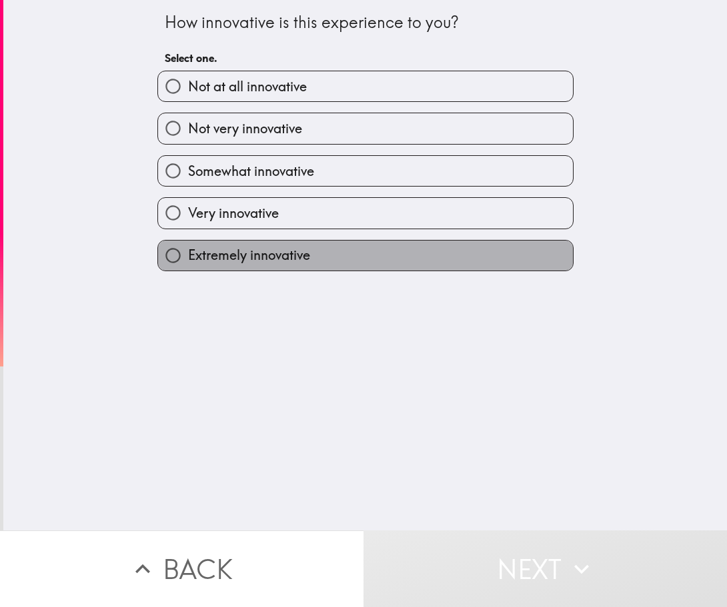
click at [321, 255] on label "Extremely innovative" at bounding box center [365, 256] width 415 height 30
click at [188, 255] on input "Extremely innovative" at bounding box center [173, 256] width 30 height 30
radio input "true"
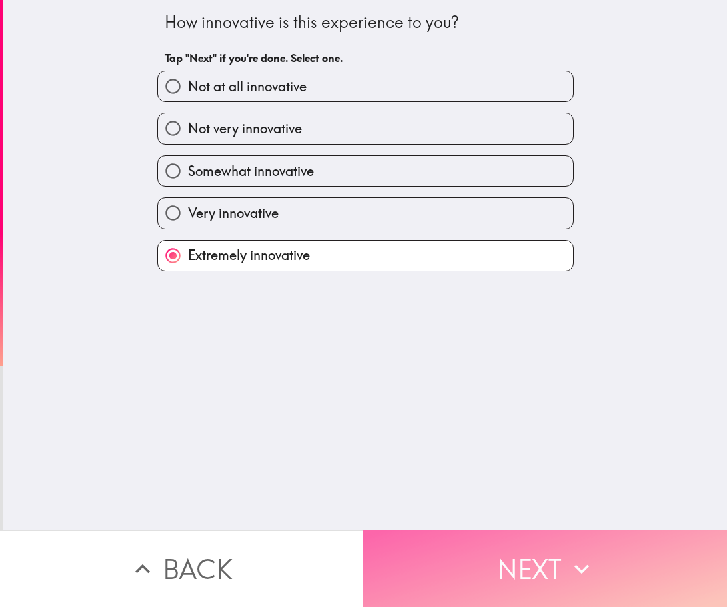
click at [509, 531] on button "Next" at bounding box center [544, 569] width 363 height 77
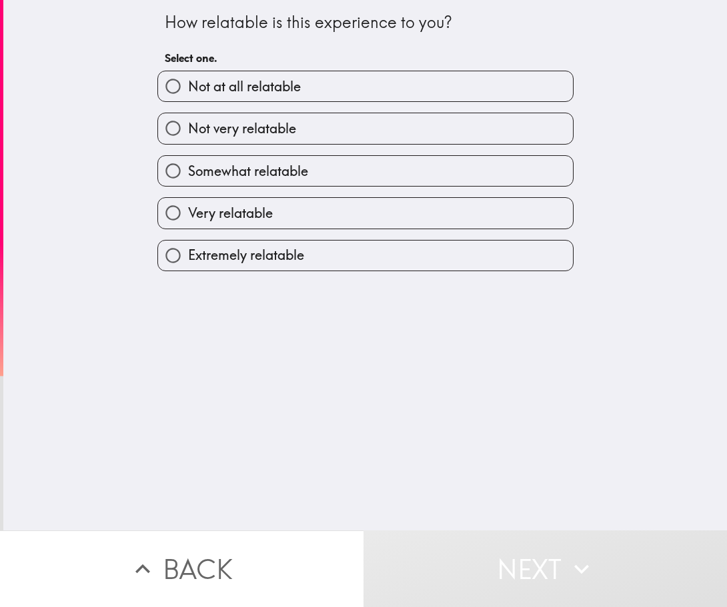
click at [290, 257] on span "Extremely relatable" at bounding box center [246, 255] width 116 height 19
click at [188, 257] on input "Extremely relatable" at bounding box center [173, 256] width 30 height 30
radio input "true"
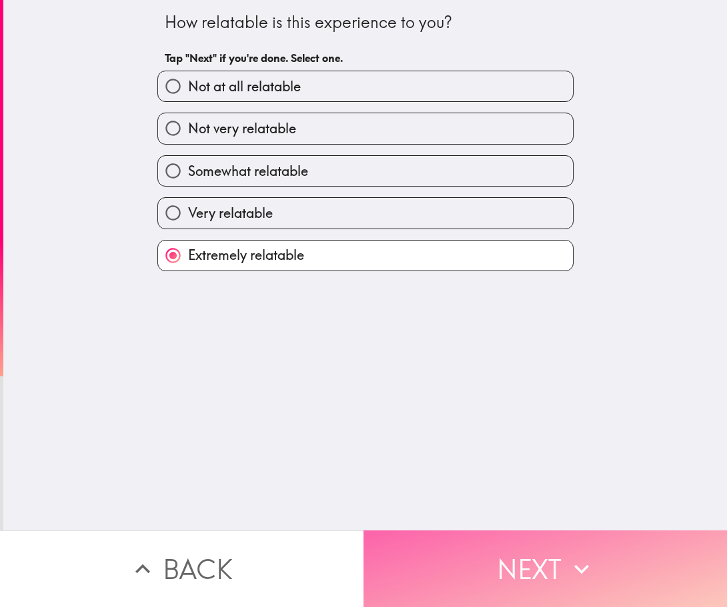
click at [583, 581] on button "Next" at bounding box center [544, 569] width 363 height 77
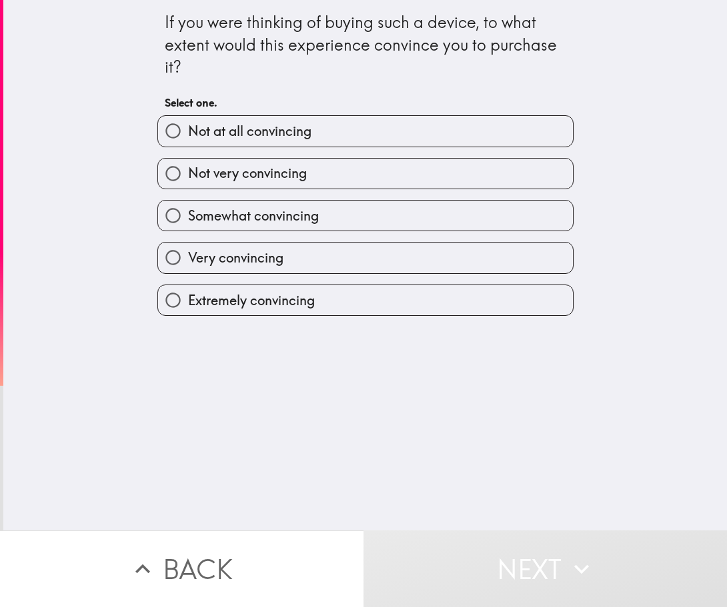
click at [255, 259] on span "Very convincing" at bounding box center [235, 258] width 95 height 19
click at [188, 259] on input "Very convincing" at bounding box center [173, 258] width 30 height 30
radio input "true"
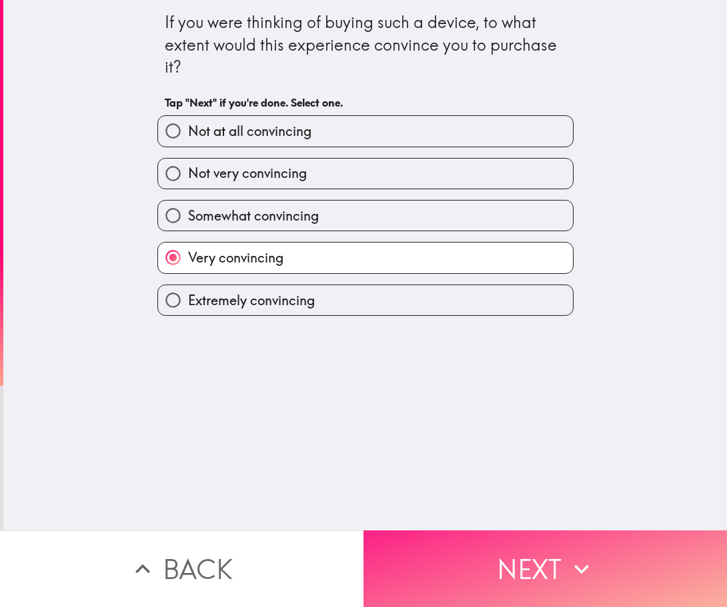
click at [567, 555] on icon "button" at bounding box center [581, 569] width 29 height 29
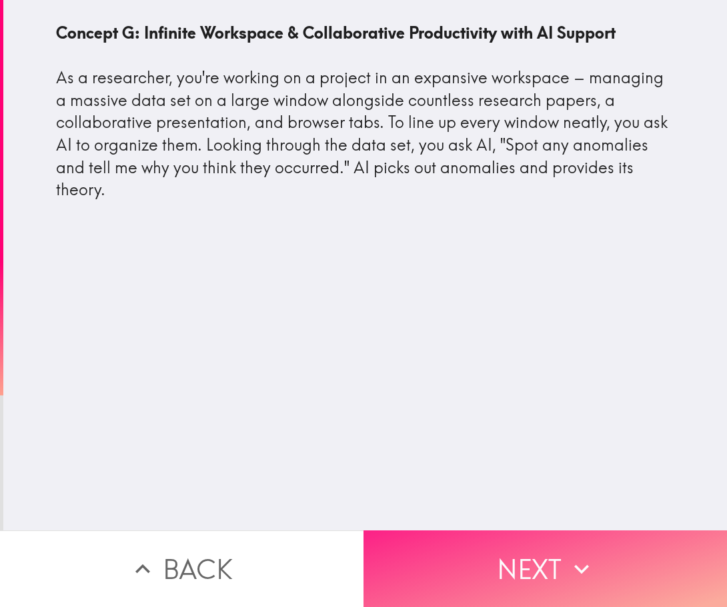
click at [467, 537] on button "Next" at bounding box center [544, 569] width 363 height 77
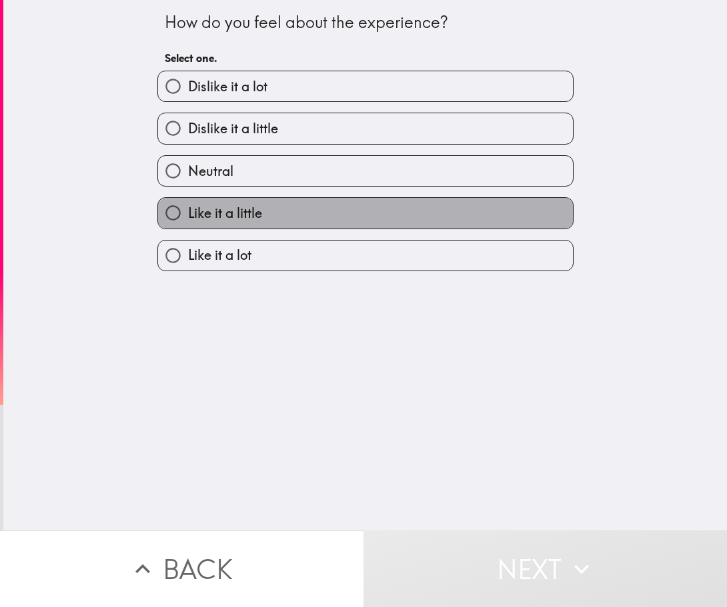
click at [229, 215] on span "Like it a little" at bounding box center [225, 213] width 74 height 19
click at [188, 215] on input "Like it a little" at bounding box center [173, 213] width 30 height 30
radio input "true"
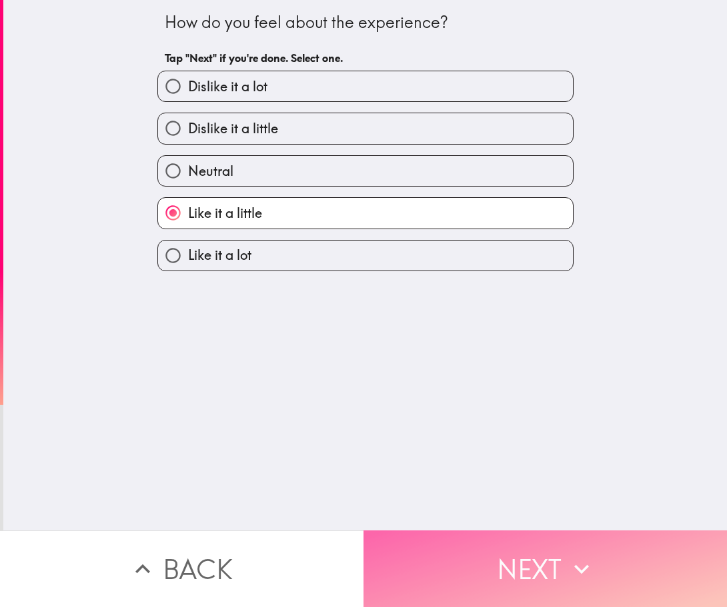
click at [503, 552] on button "Next" at bounding box center [544, 569] width 363 height 77
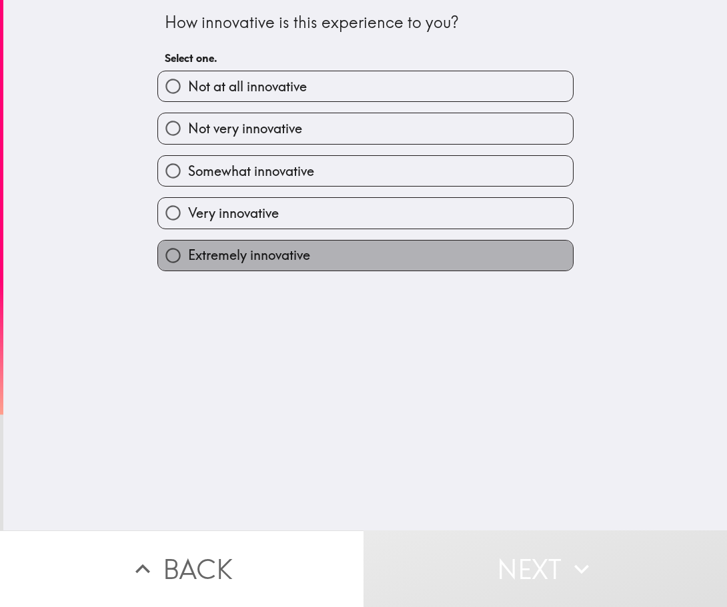
click at [260, 247] on span "Extremely innovative" at bounding box center [249, 255] width 122 height 19
click at [188, 247] on input "Extremely innovative" at bounding box center [173, 256] width 30 height 30
radio input "true"
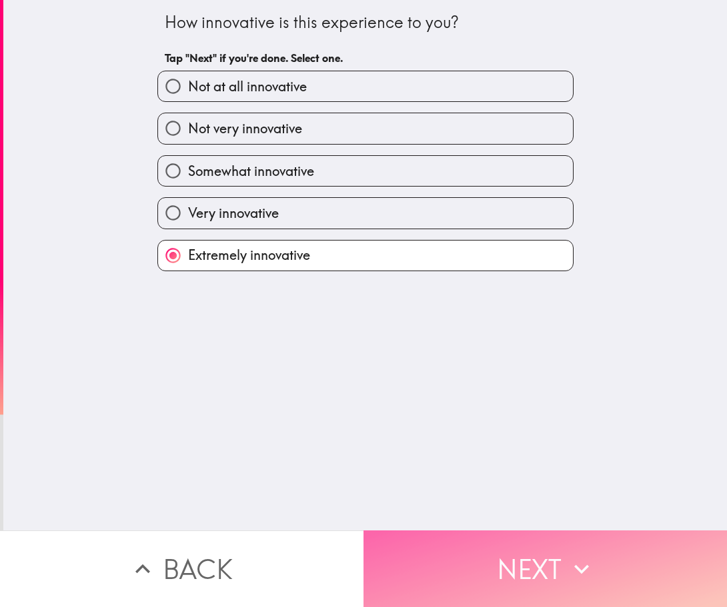
click at [491, 561] on button "Next" at bounding box center [544, 569] width 363 height 77
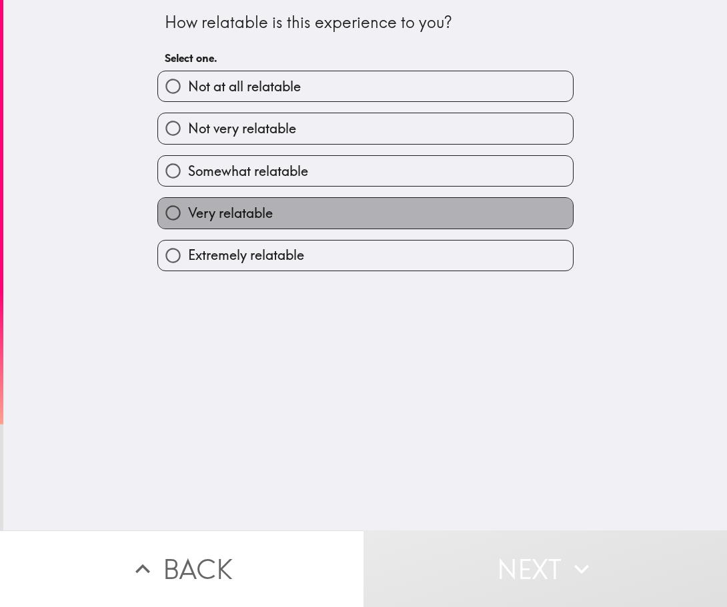
click at [241, 211] on span "Very relatable" at bounding box center [230, 213] width 85 height 19
click at [188, 211] on input "Very relatable" at bounding box center [173, 213] width 30 height 30
radio input "true"
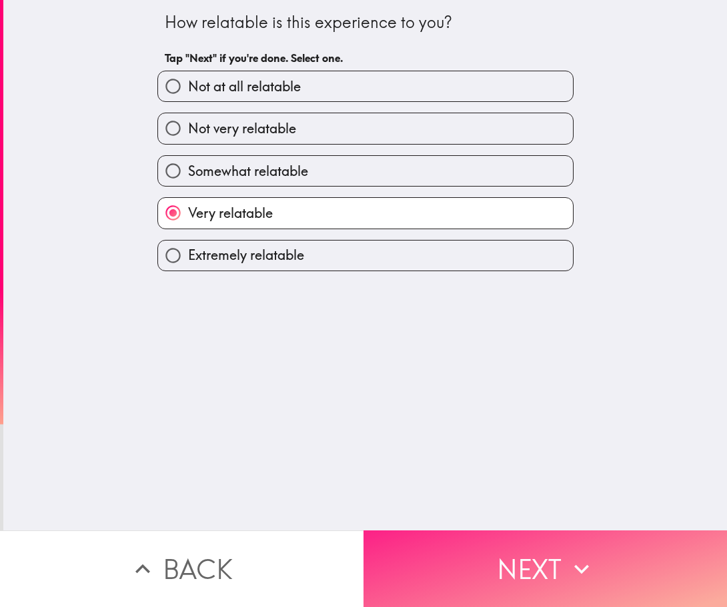
click at [571, 532] on button "Next" at bounding box center [544, 569] width 363 height 77
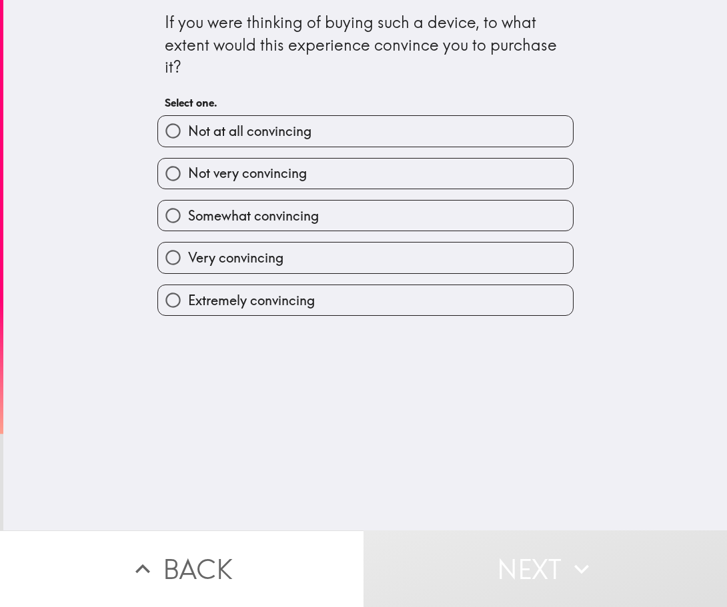
drag, startPoint x: 337, startPoint y: 389, endPoint x: 319, endPoint y: 349, distance: 43.9
click at [325, 363] on div "If you were thinking of buying such a device, to what extent would this experie…" at bounding box center [364, 265] width 723 height 531
click at [271, 263] on span "Very convincing" at bounding box center [235, 258] width 95 height 19
click at [188, 263] on input "Very convincing" at bounding box center [173, 258] width 30 height 30
radio input "true"
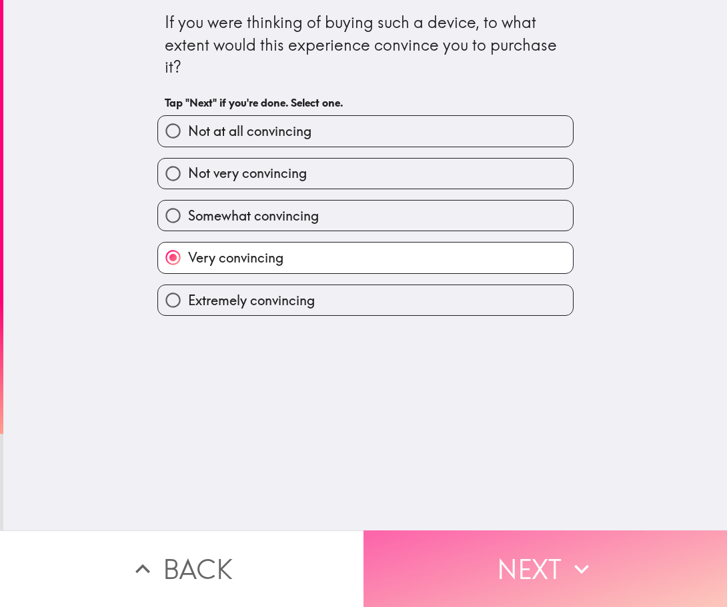
click at [527, 556] on button "Next" at bounding box center [544, 569] width 363 height 77
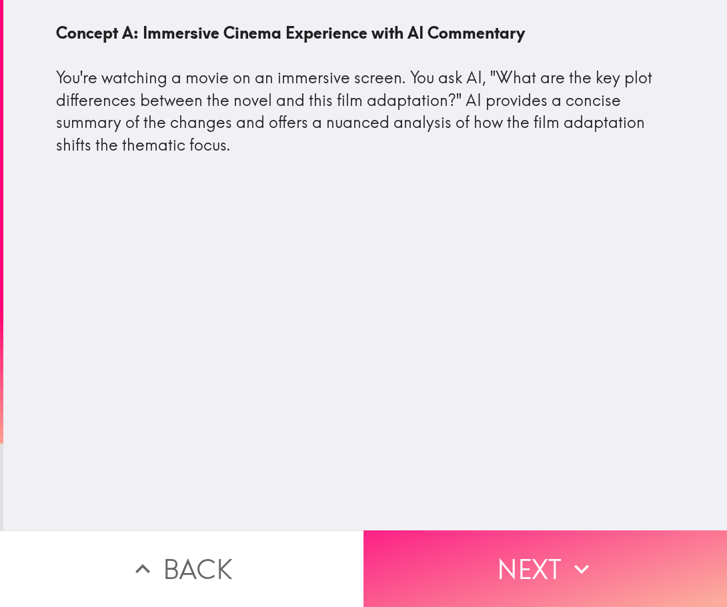
click at [573, 563] on icon "button" at bounding box center [581, 569] width 29 height 29
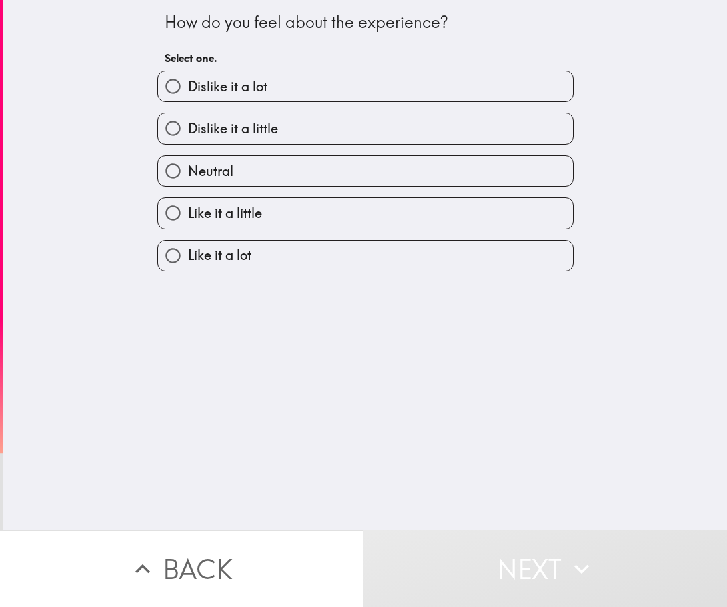
click at [237, 208] on span "Like it a little" at bounding box center [225, 213] width 74 height 19
click at [188, 208] on input "Like it a little" at bounding box center [173, 213] width 30 height 30
radio input "true"
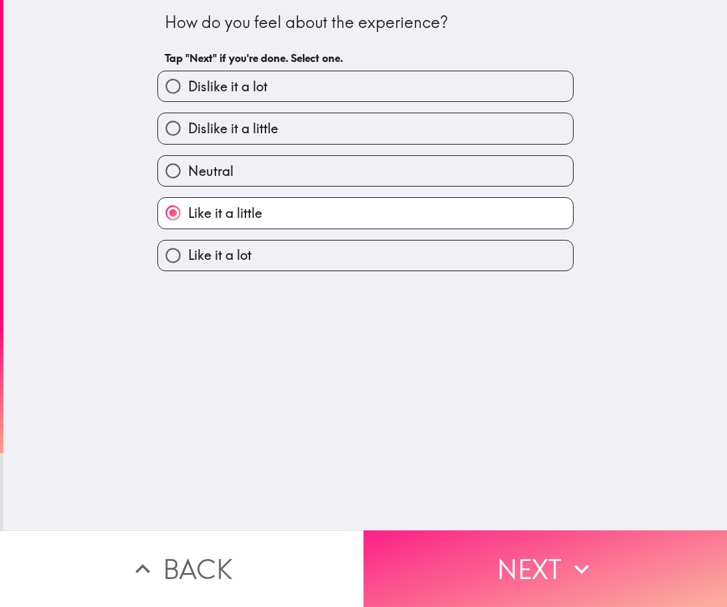
click at [523, 557] on button "Next" at bounding box center [544, 569] width 363 height 77
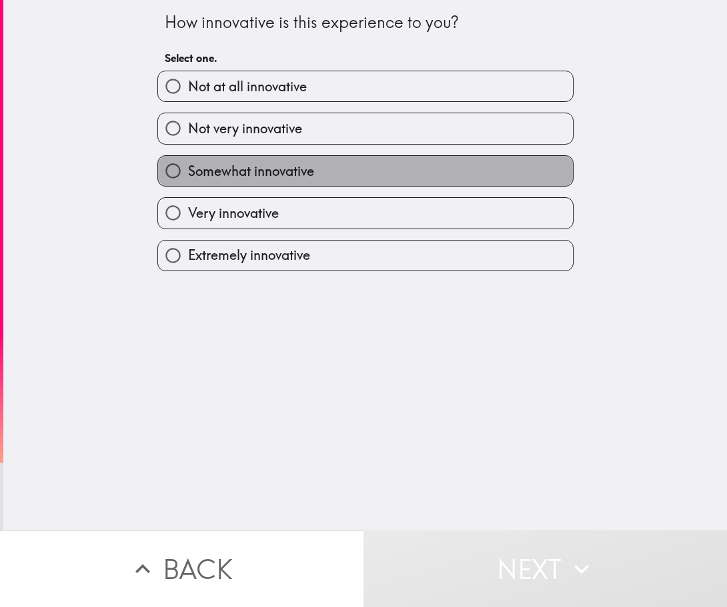
drag, startPoint x: 243, startPoint y: 173, endPoint x: 253, endPoint y: 188, distance: 17.8
click at [243, 173] on span "Somewhat innovative" at bounding box center [251, 171] width 126 height 19
click at [188, 173] on input "Somewhat innovative" at bounding box center [173, 171] width 30 height 30
radio input "true"
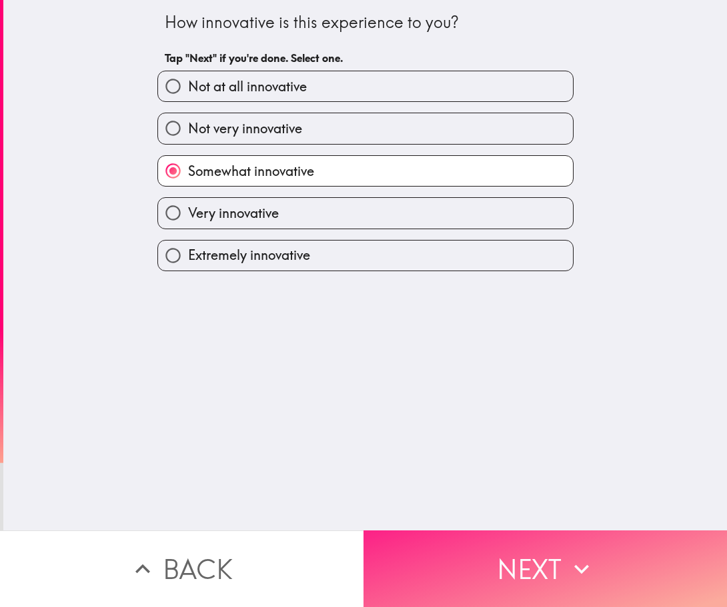
click at [587, 535] on button "Next" at bounding box center [544, 569] width 363 height 77
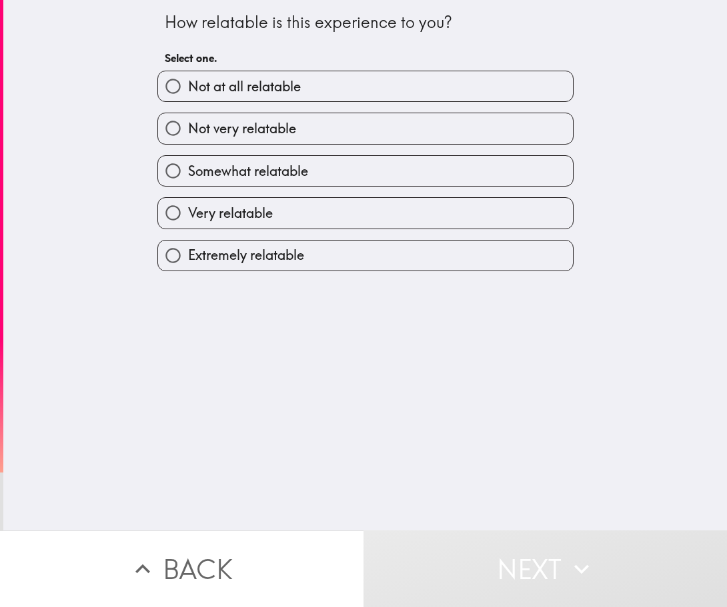
click at [263, 214] on span "Very relatable" at bounding box center [230, 213] width 85 height 19
click at [188, 214] on input "Very relatable" at bounding box center [173, 213] width 30 height 30
radio input "true"
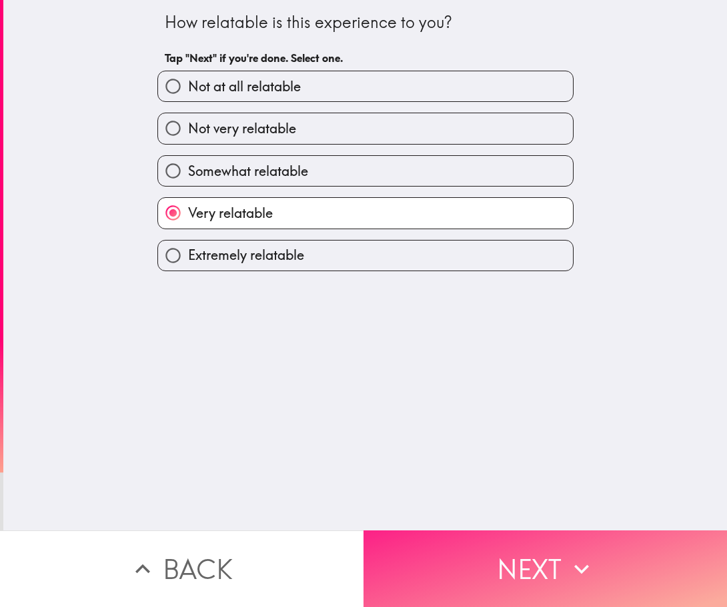
click at [551, 539] on button "Next" at bounding box center [544, 569] width 363 height 77
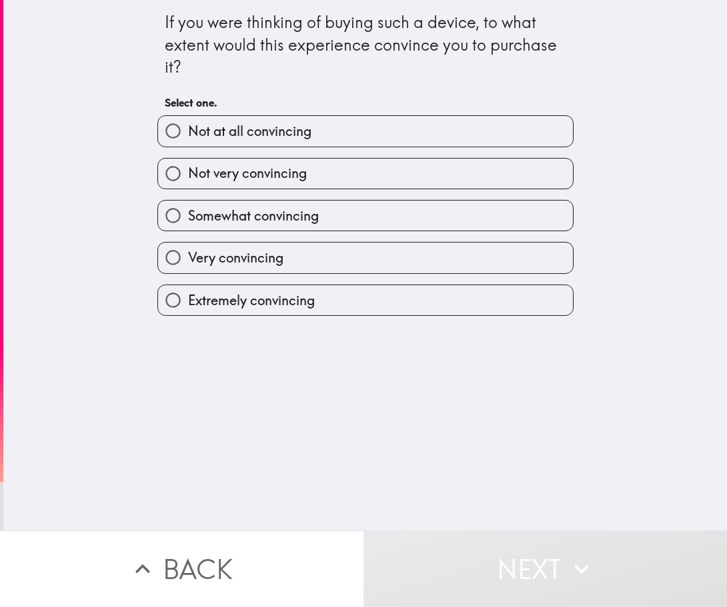
click at [275, 259] on label "Very convincing" at bounding box center [365, 258] width 415 height 30
click at [188, 259] on input "Very convincing" at bounding box center [173, 258] width 30 height 30
radio input "true"
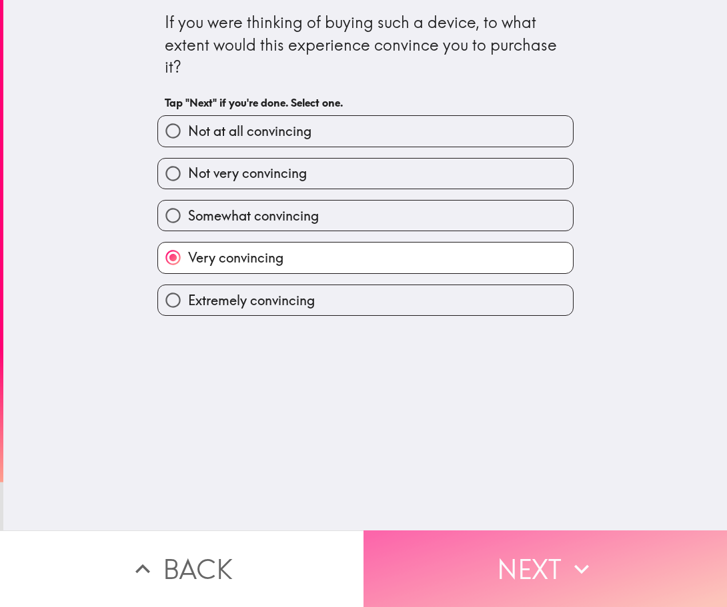
click at [515, 560] on button "Next" at bounding box center [544, 569] width 363 height 77
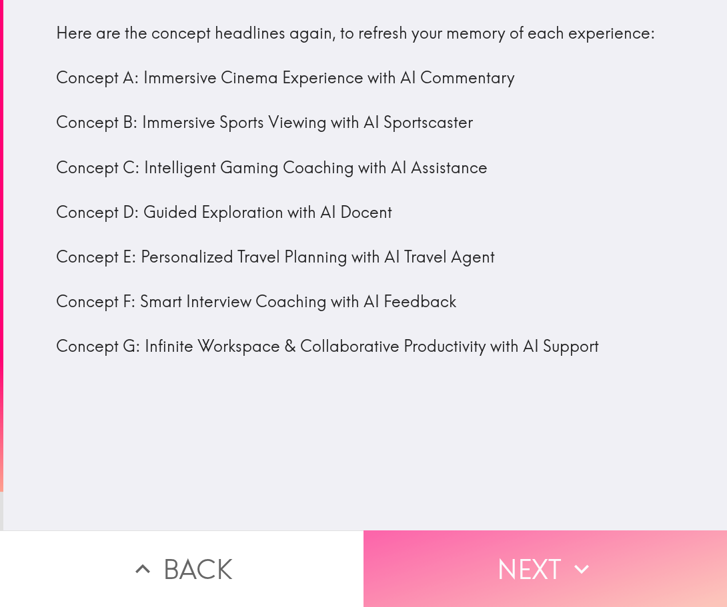
click at [485, 542] on button "Next" at bounding box center [544, 569] width 363 height 77
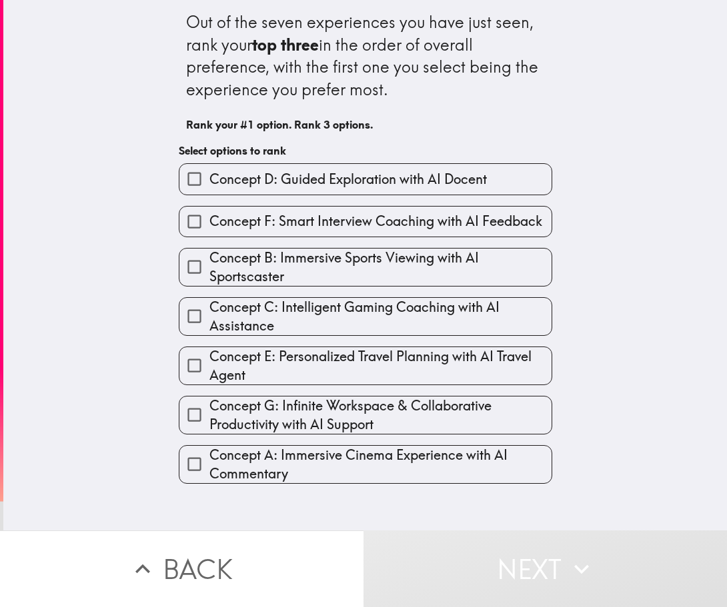
click at [307, 213] on span "Concept F: Smart Interview Coaching with AI Feedback" at bounding box center [375, 221] width 333 height 19
click at [209, 213] on input "Concept F: Smart Interview Coaching with AI Feedback" at bounding box center [194, 222] width 30 height 30
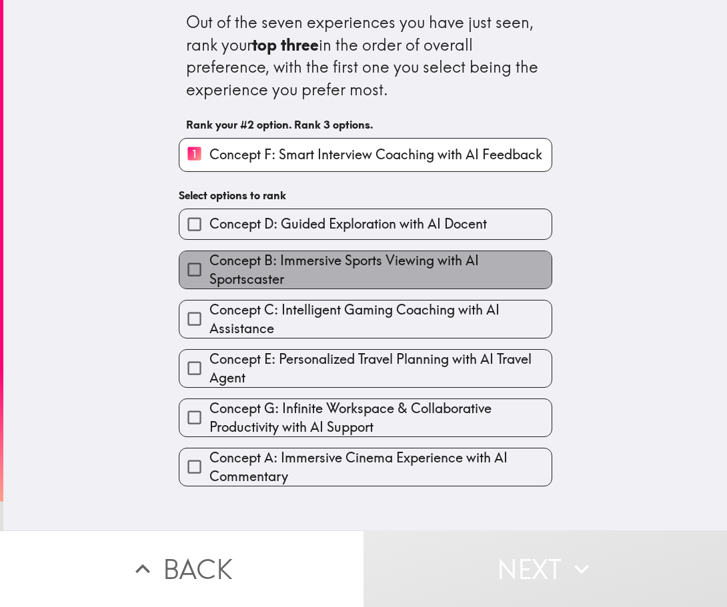
click at [243, 271] on span "Concept B: Immersive Sports Viewing with AI Sportscaster" at bounding box center [380, 269] width 342 height 37
click at [209, 271] on input "Concept B: Immersive Sports Viewing with AI Sportscaster" at bounding box center [194, 270] width 30 height 30
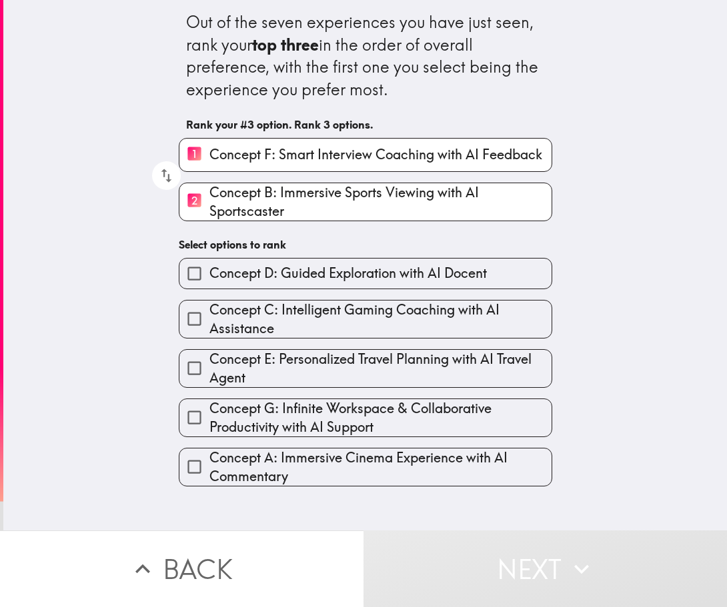
click at [280, 411] on span "Concept G: Infinite Workspace & Collaborative Productivity with AI Support" at bounding box center [380, 417] width 342 height 37
click at [209, 411] on input "Concept G: Infinite Workspace & Collaborative Productivity with AI Support" at bounding box center [194, 418] width 30 height 30
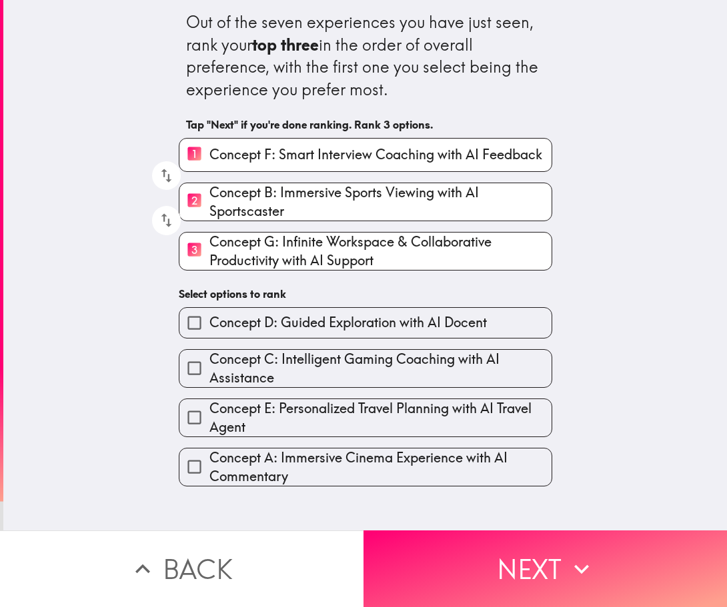
click at [251, 323] on span "Concept D: Guided Exploration with AI Docent" at bounding box center [347, 322] width 277 height 19
click at [209, 323] on input "Concept D: Guided Exploration with AI Docent" at bounding box center [194, 323] width 30 height 30
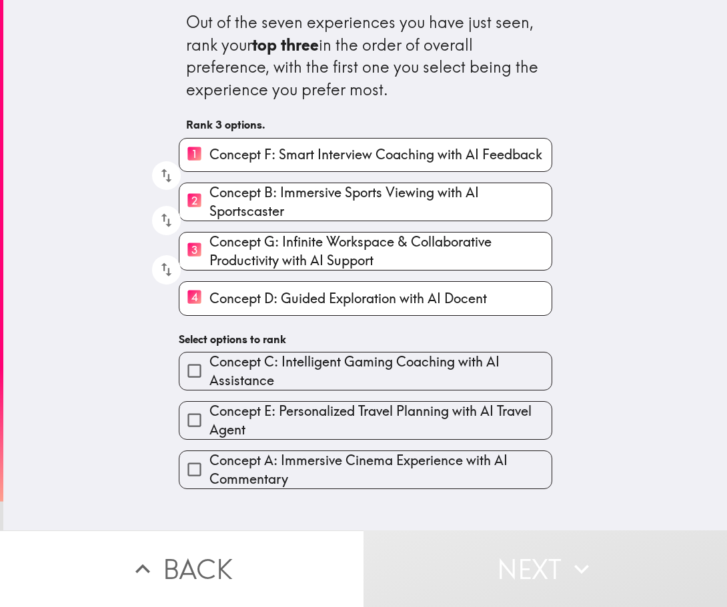
click at [260, 411] on span "Concept E: Personalized Travel Planning with AI Travel Agent" at bounding box center [380, 420] width 342 height 37
click at [209, 411] on input "Concept E: Personalized Travel Planning with AI Travel Agent" at bounding box center [194, 420] width 30 height 30
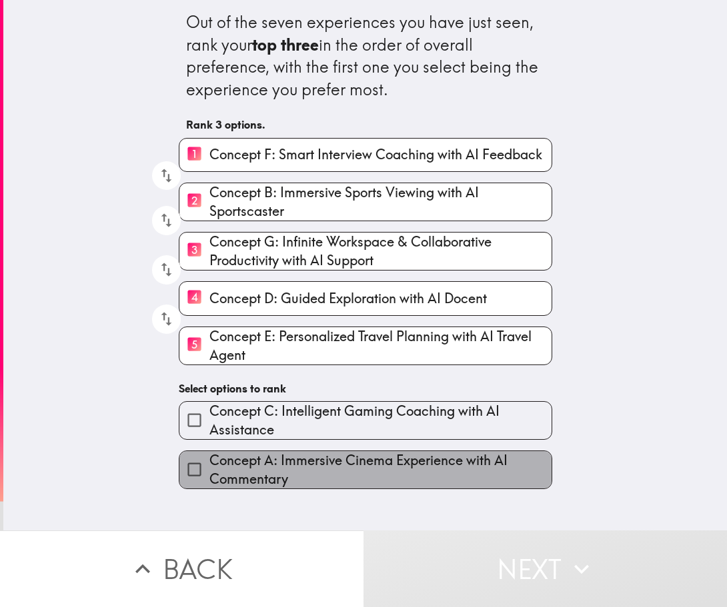
click at [256, 459] on span "Concept A: Immersive Cinema Experience with AI Commentary" at bounding box center [380, 469] width 342 height 37
click at [209, 459] on input "Concept A: Immersive Cinema Experience with AI Commentary" at bounding box center [194, 470] width 30 height 30
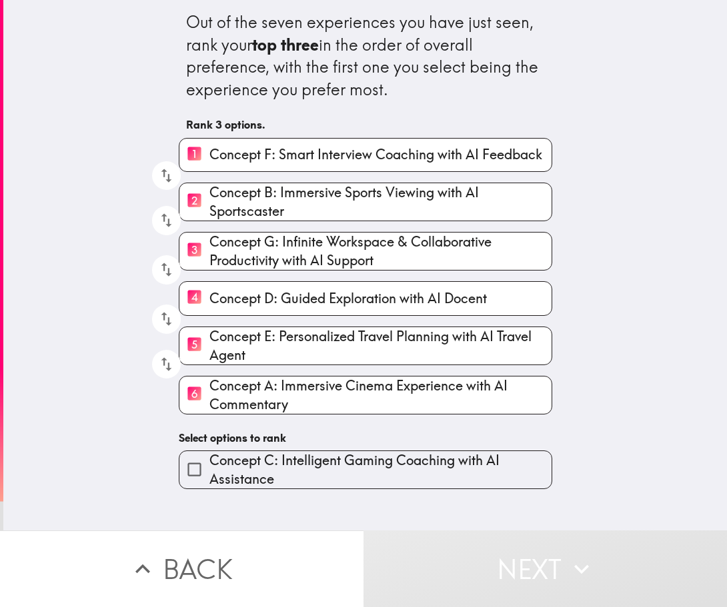
click at [250, 475] on span "Concept C: Intelligent Gaming Coaching with AI Assistance" at bounding box center [380, 469] width 342 height 37
click at [209, 475] on input "Concept C: Intelligent Gaming Coaching with AI Assistance" at bounding box center [194, 470] width 30 height 30
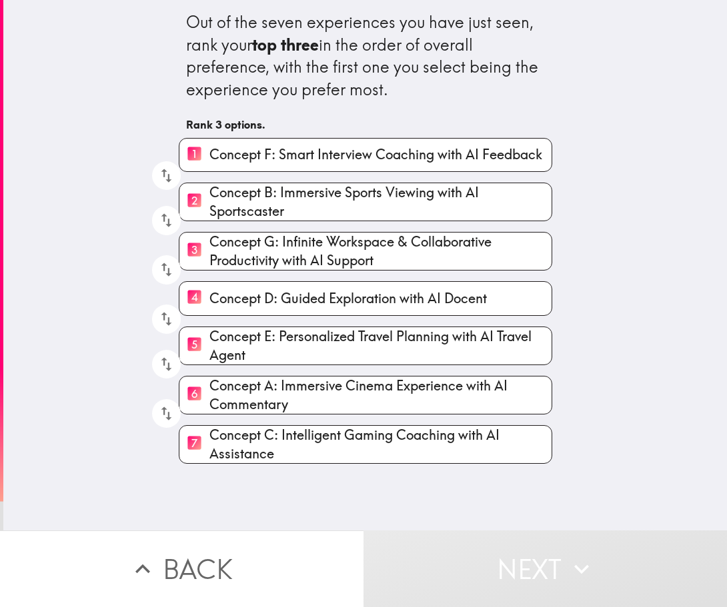
click at [245, 153] on span "Concept F: Smart Interview Coaching with AI Feedback" at bounding box center [375, 154] width 333 height 19
click at [209, 153] on input "1 Concept F: Smart Interview Coaching with AI Feedback" at bounding box center [194, 155] width 30 height 33
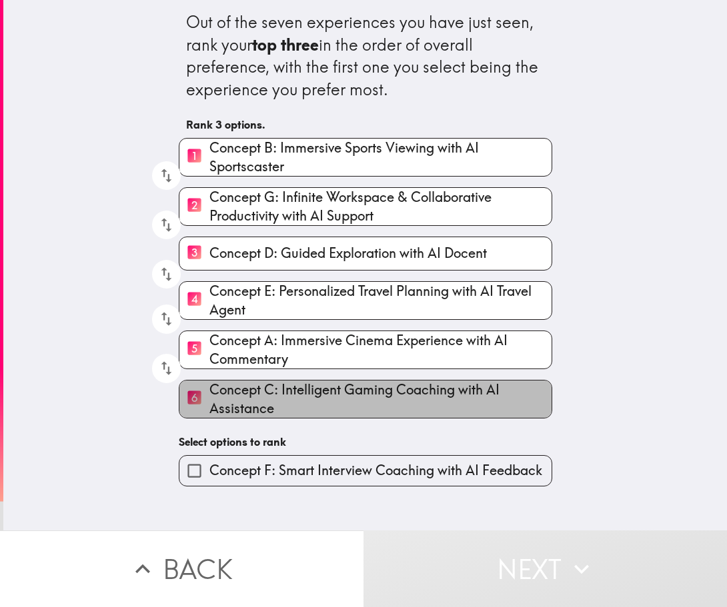
click at [209, 412] on span "Concept C: Intelligent Gaming Coaching with AI Assistance" at bounding box center [380, 399] width 342 height 37
click at [209, 412] on input "6 Concept C: Intelligent Gaming Coaching with AI Assistance" at bounding box center [194, 399] width 30 height 33
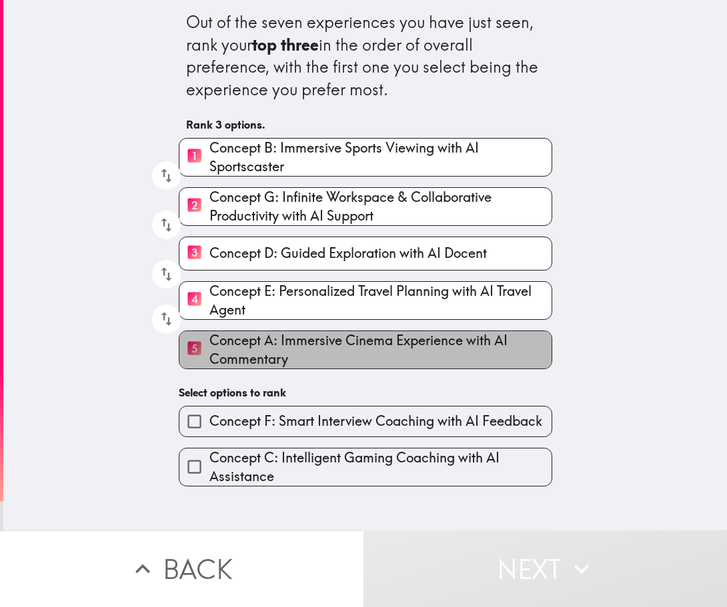
click at [213, 351] on span "Concept A: Immersive Cinema Experience with AI Commentary" at bounding box center [380, 349] width 342 height 37
click at [209, 351] on input "5 Concept A: Immersive Cinema Experience with AI Commentary" at bounding box center [194, 349] width 30 height 33
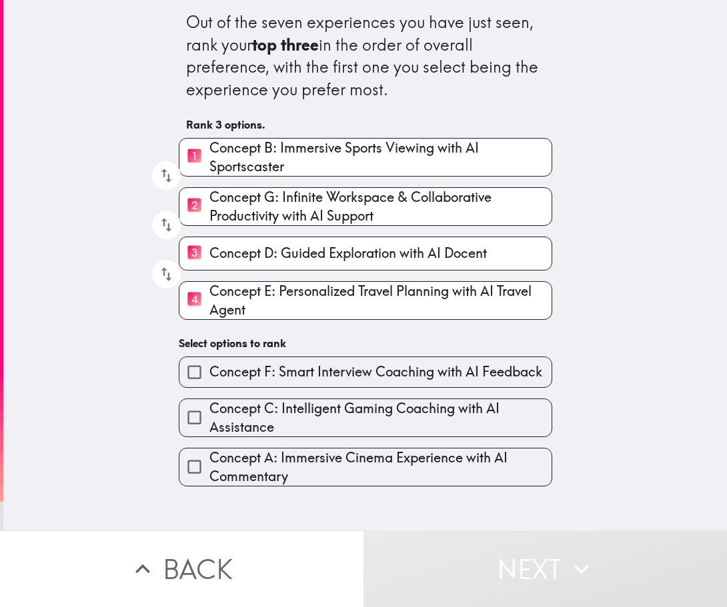
click at [218, 305] on span "Concept E: Personalized Travel Planning with AI Travel Agent" at bounding box center [380, 300] width 342 height 37
click at [209, 305] on input "4 Concept E: Personalized Travel Planning with AI Travel Agent" at bounding box center [194, 300] width 30 height 33
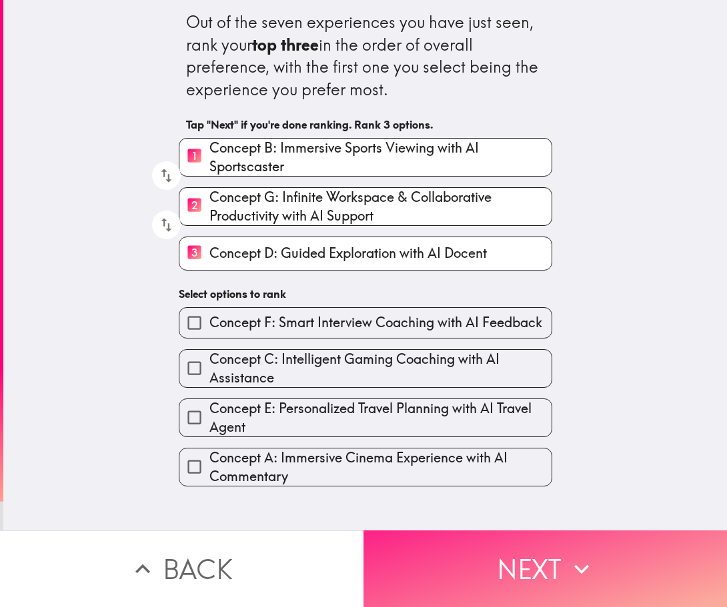
click at [487, 553] on button "Next" at bounding box center [544, 569] width 363 height 77
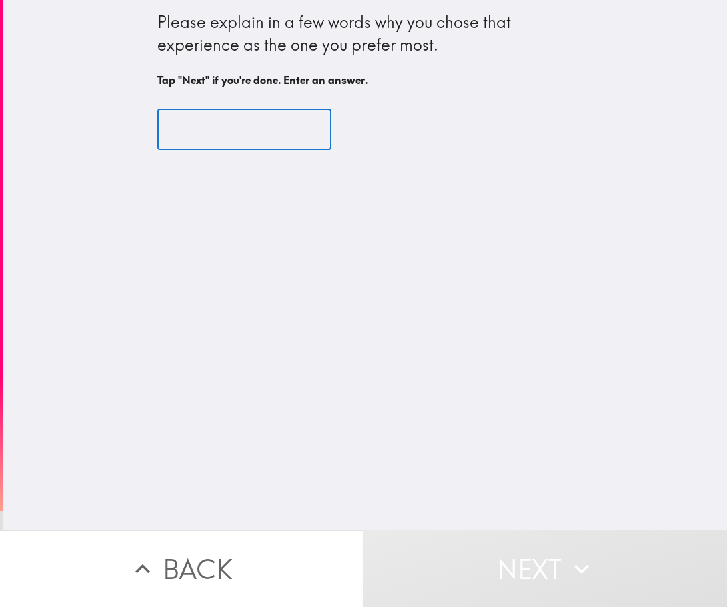
click at [229, 143] on input "text" at bounding box center [244, 129] width 174 height 41
click at [177, 121] on input "text" at bounding box center [244, 129] width 174 height 41
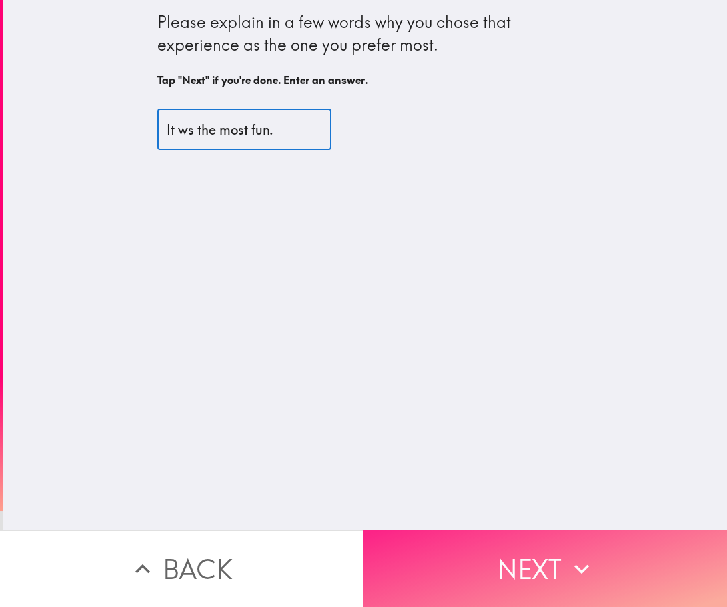
type input "It ws the most fun."
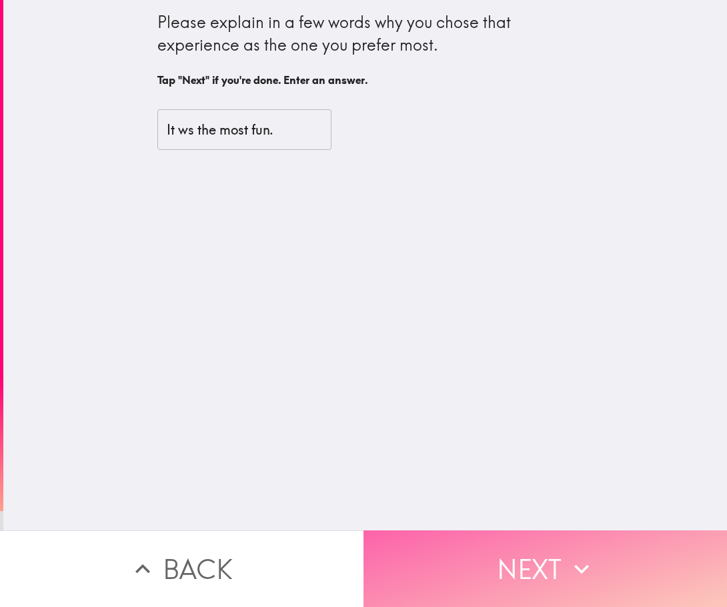
click at [543, 561] on button "Next" at bounding box center [544, 569] width 363 height 77
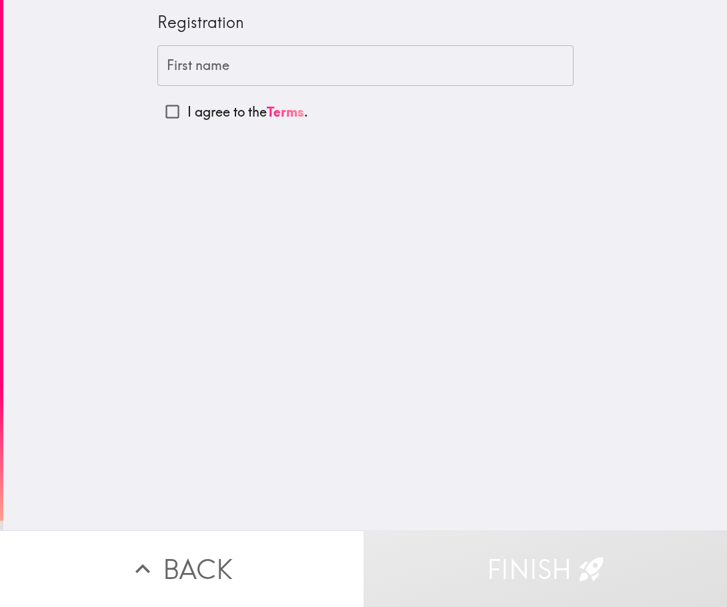
click at [261, 73] on input "First name" at bounding box center [365, 65] width 416 height 41
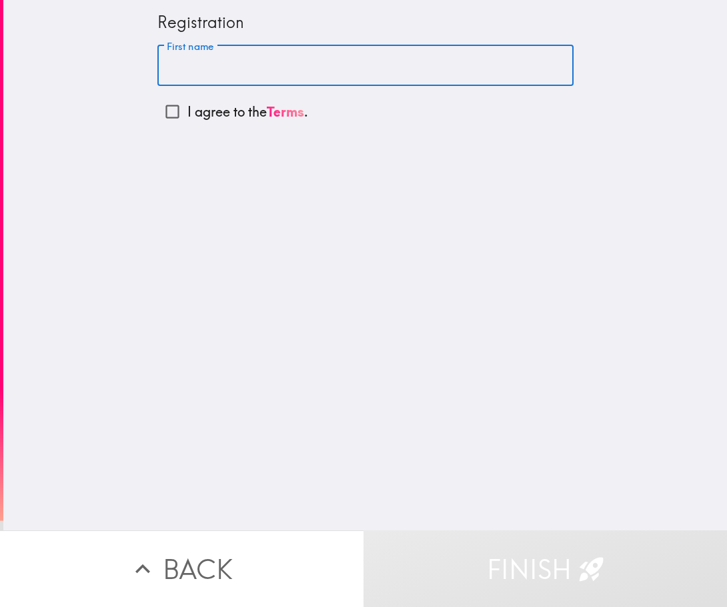
click at [317, 77] on input "First name" at bounding box center [365, 65] width 416 height 41
type input "[PERSON_NAME]"
click at [160, 116] on input "I agree to the Terms ." at bounding box center [172, 112] width 30 height 30
checkbox input "true"
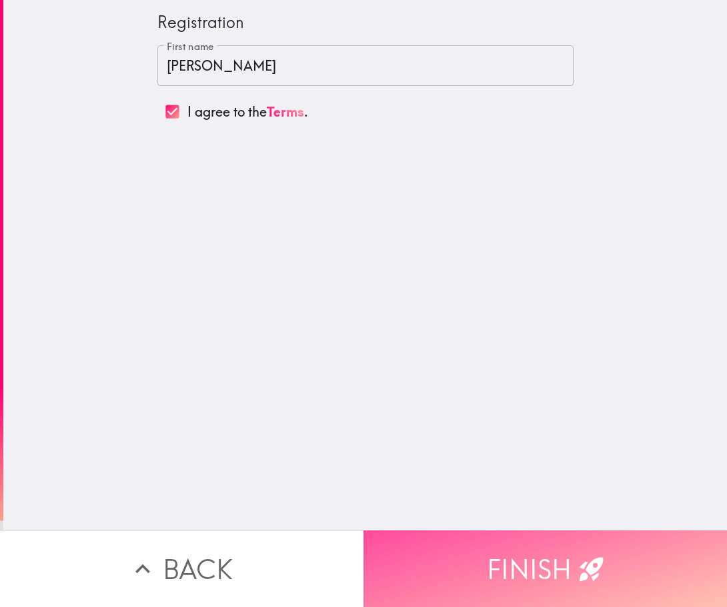
click at [521, 558] on button "Finish" at bounding box center [544, 569] width 363 height 77
